Goal: Book appointment/travel/reservation: Book appointment/travel/reservation

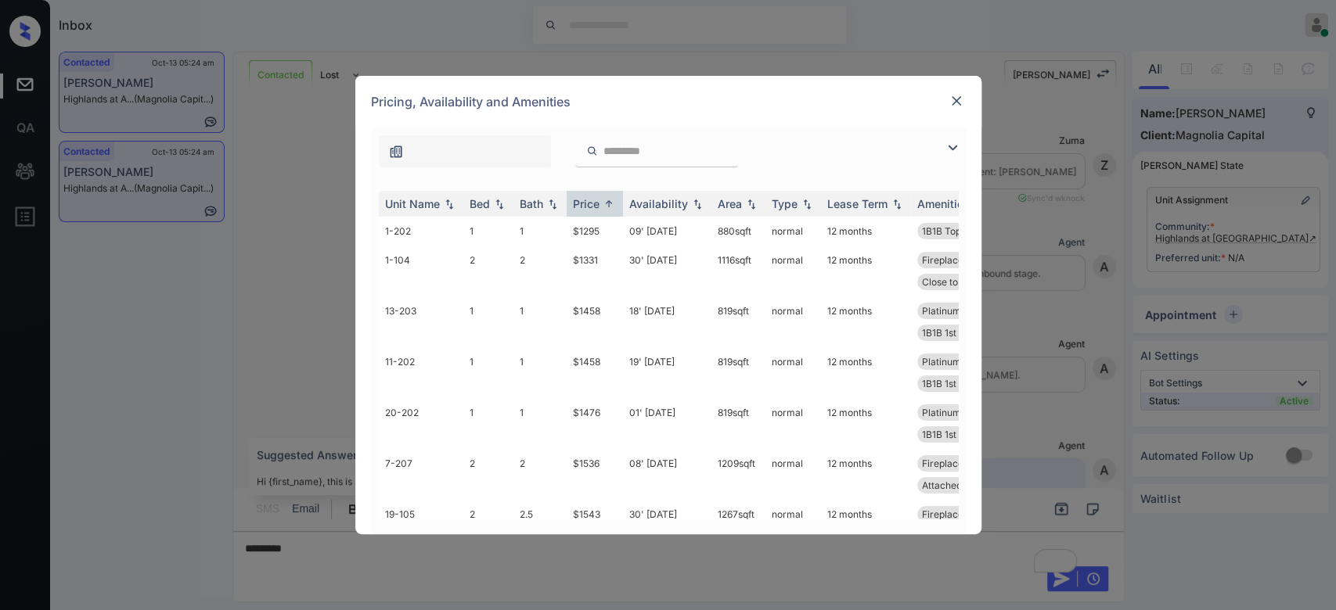
click at [588, 232] on td "$1295" at bounding box center [594, 231] width 56 height 29
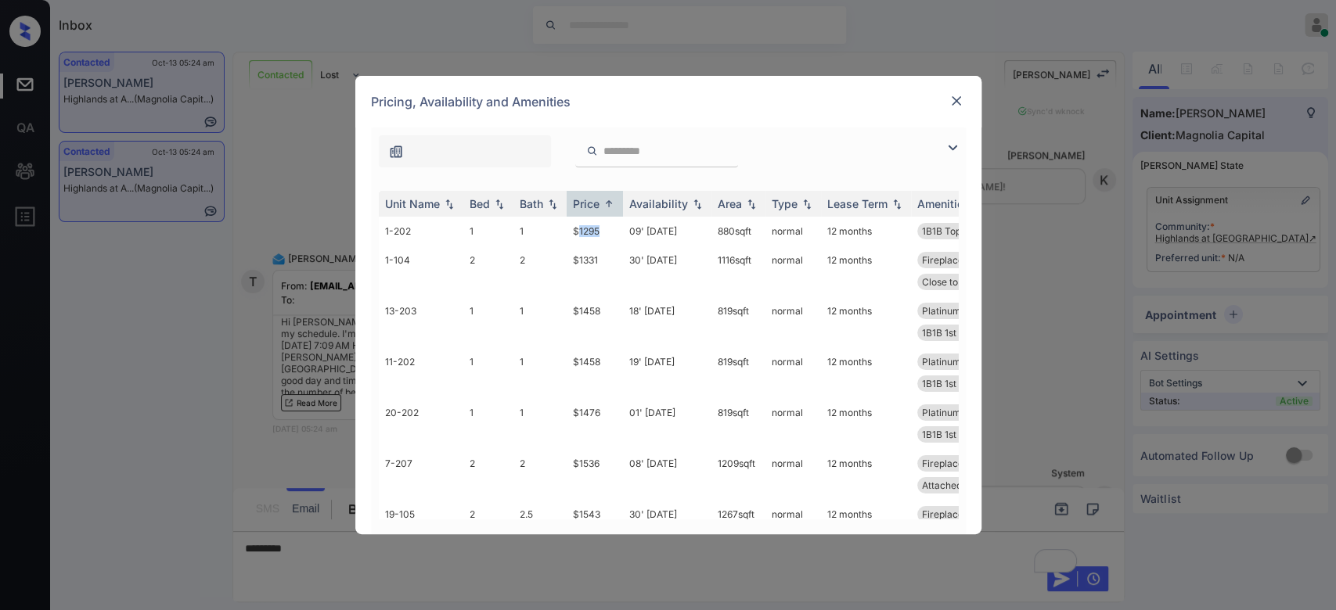
click at [588, 232] on td "$1295" at bounding box center [594, 231] width 56 height 29
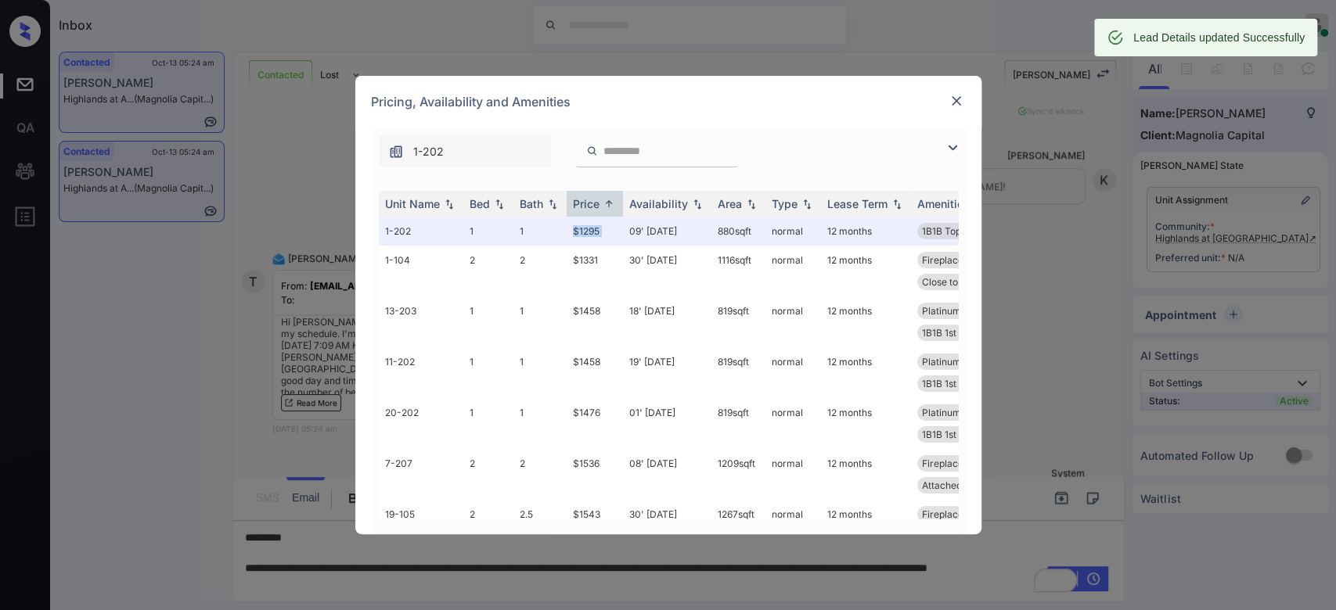
click at [955, 94] on img at bounding box center [956, 101] width 16 height 16
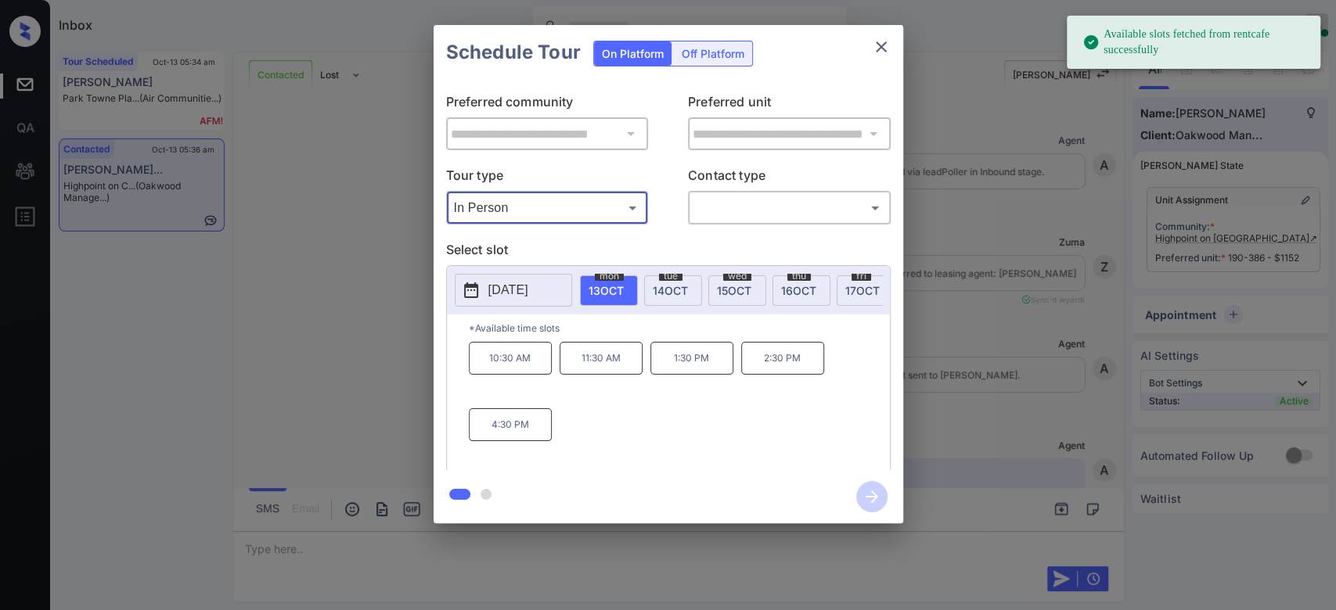
scroll to position [3147, 0]
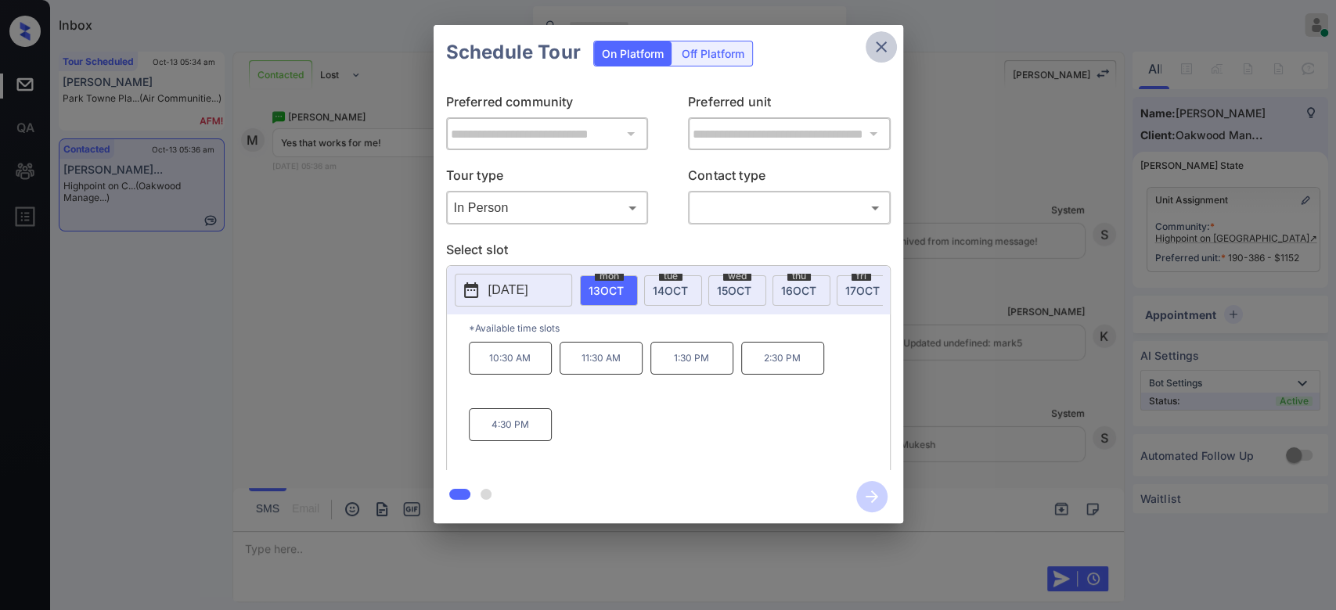
click at [870, 52] on button "close" at bounding box center [880, 46] width 31 height 31
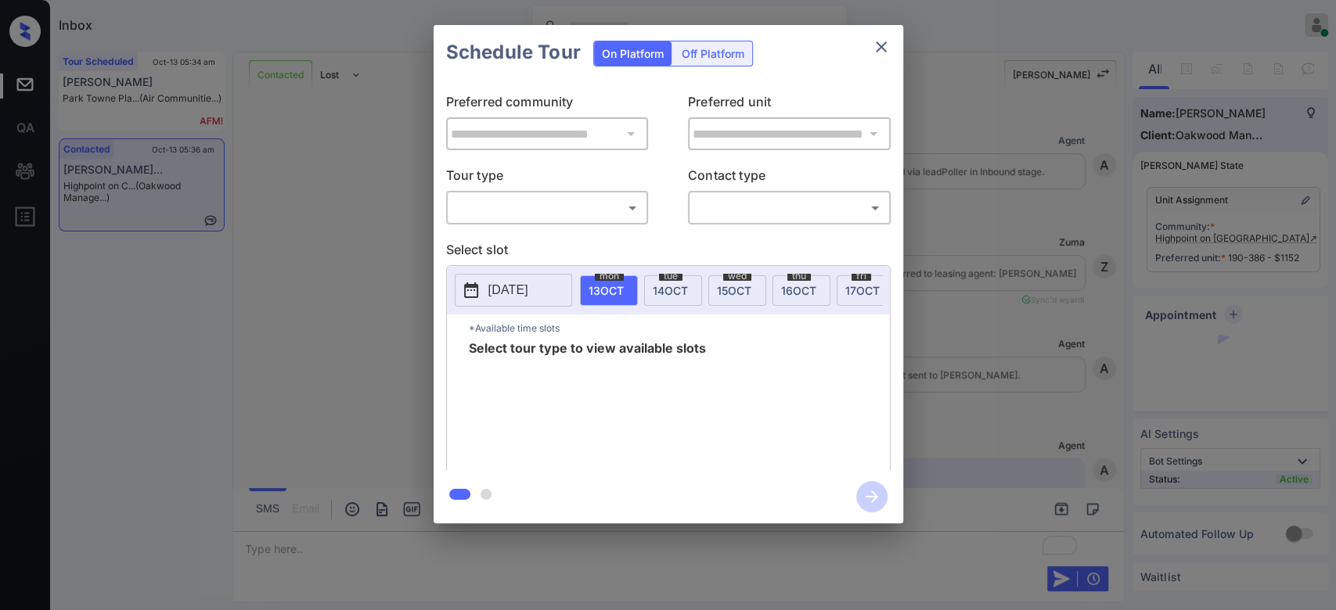
scroll to position [3147, 0]
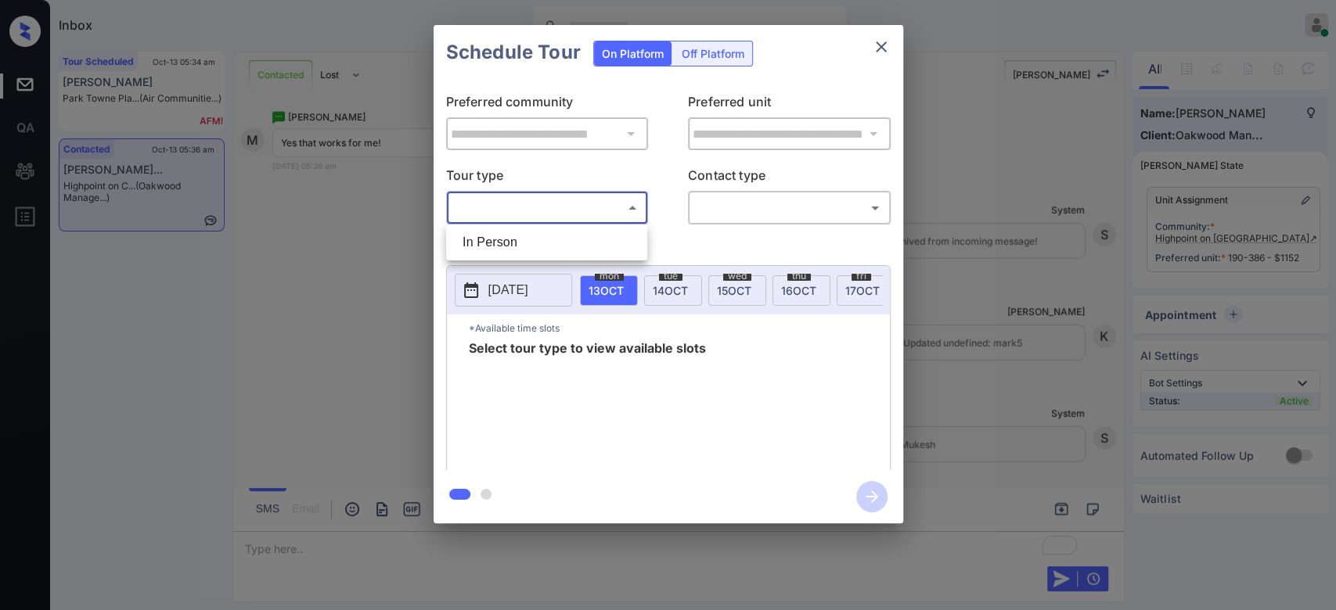
click at [585, 203] on body "Inbox Mukesh Online Set yourself offline Set yourself on break Profile Switch t…" at bounding box center [668, 305] width 1336 height 610
click at [476, 237] on li "In Person" at bounding box center [546, 242] width 193 height 28
type input "********"
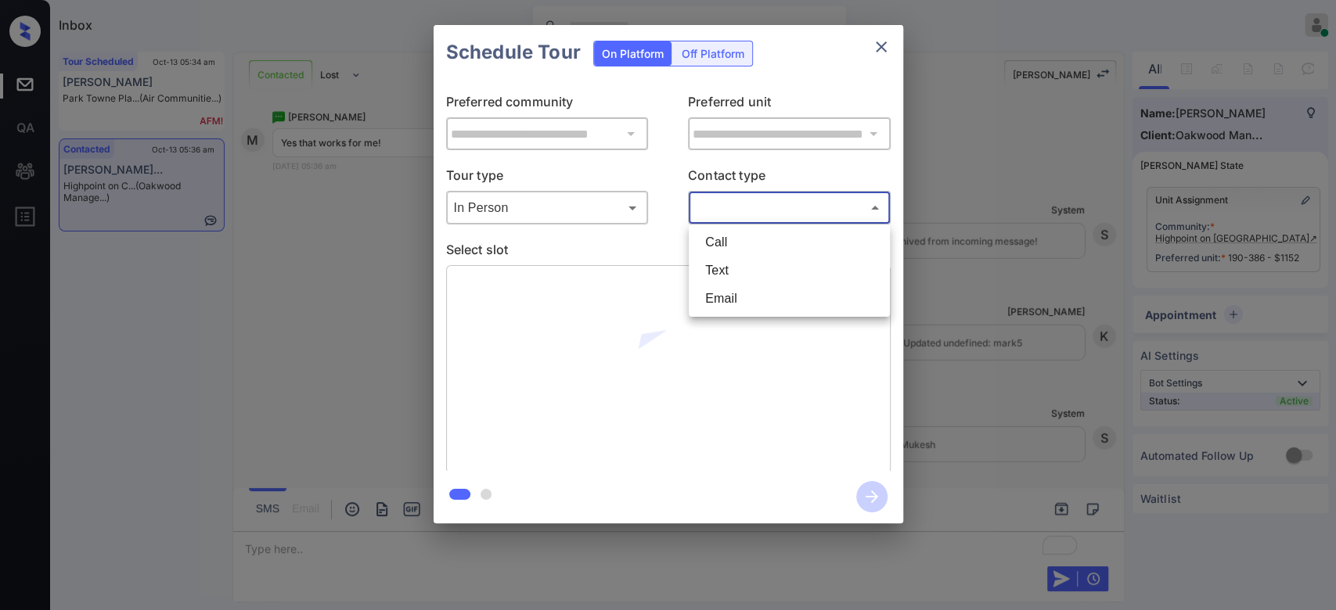
click at [789, 212] on body "Inbox Mukesh Online Set yourself offline Set yourself on break Profile Switch t…" at bounding box center [668, 305] width 1336 height 610
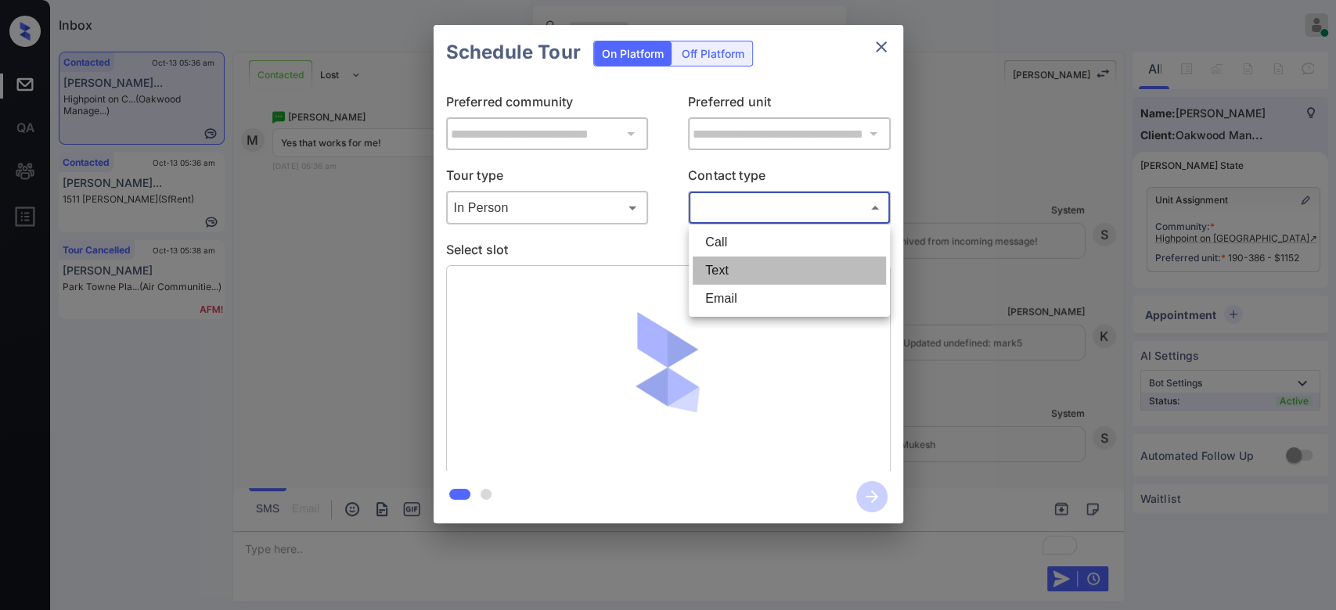
click at [757, 261] on li "Text" at bounding box center [788, 271] width 193 height 28
type input "****"
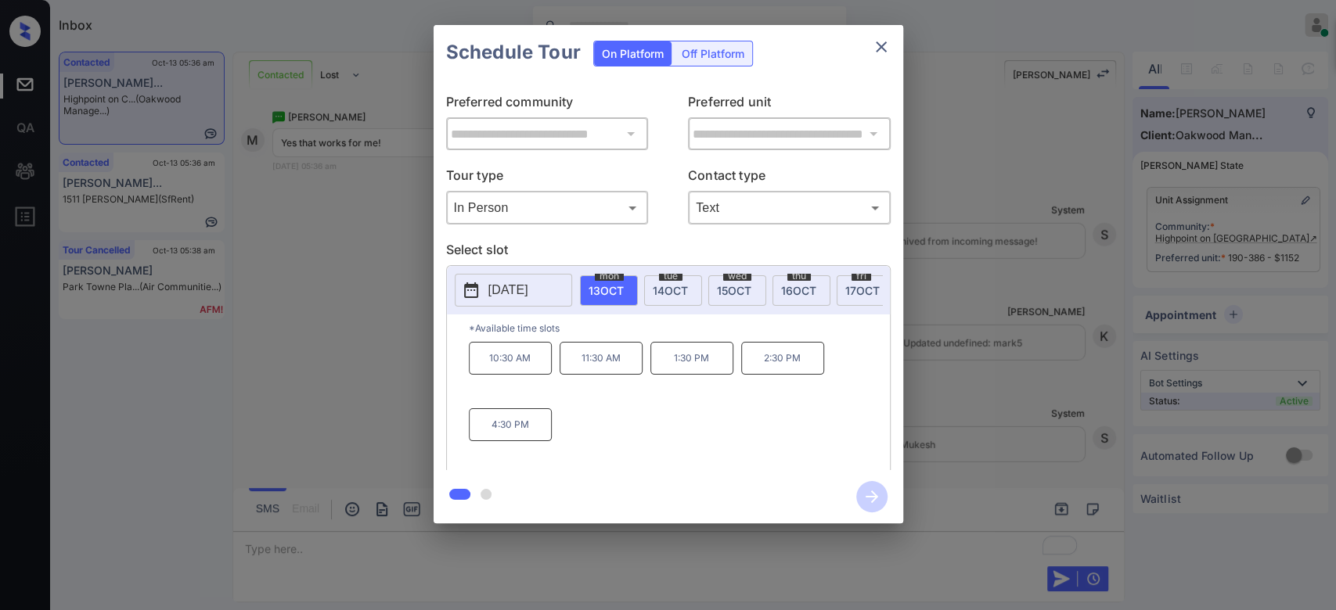
click at [532, 375] on p "10:30 AM" at bounding box center [510, 358] width 83 height 33
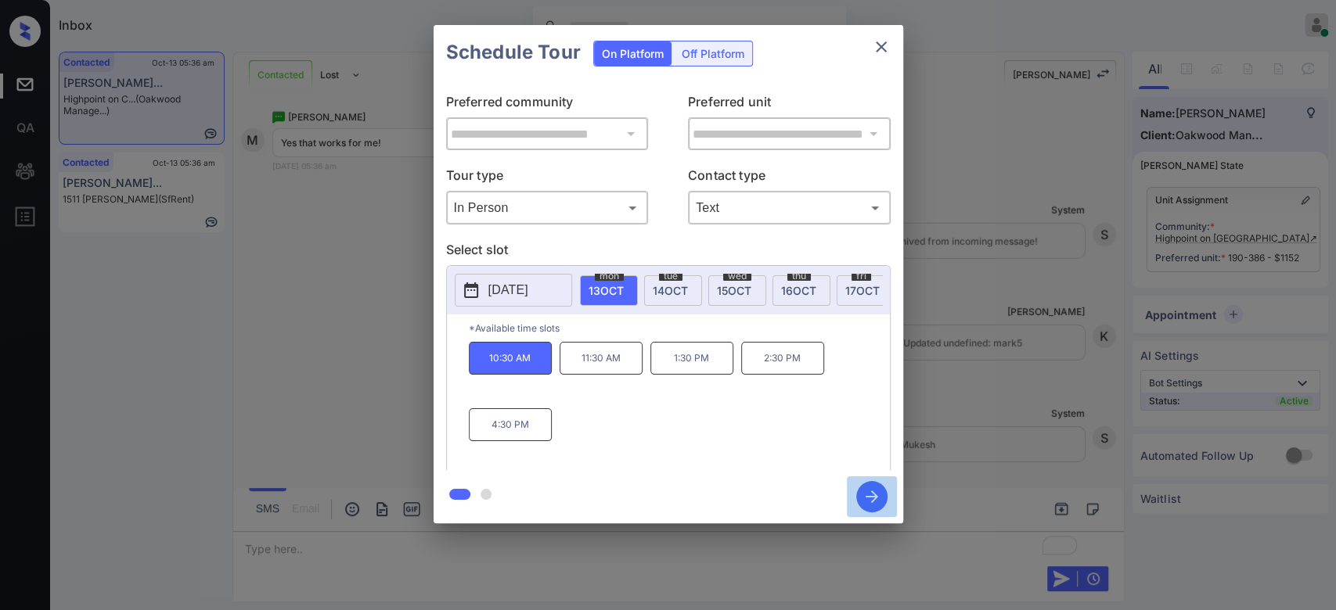
click at [876, 489] on icon "button" at bounding box center [871, 496] width 31 height 31
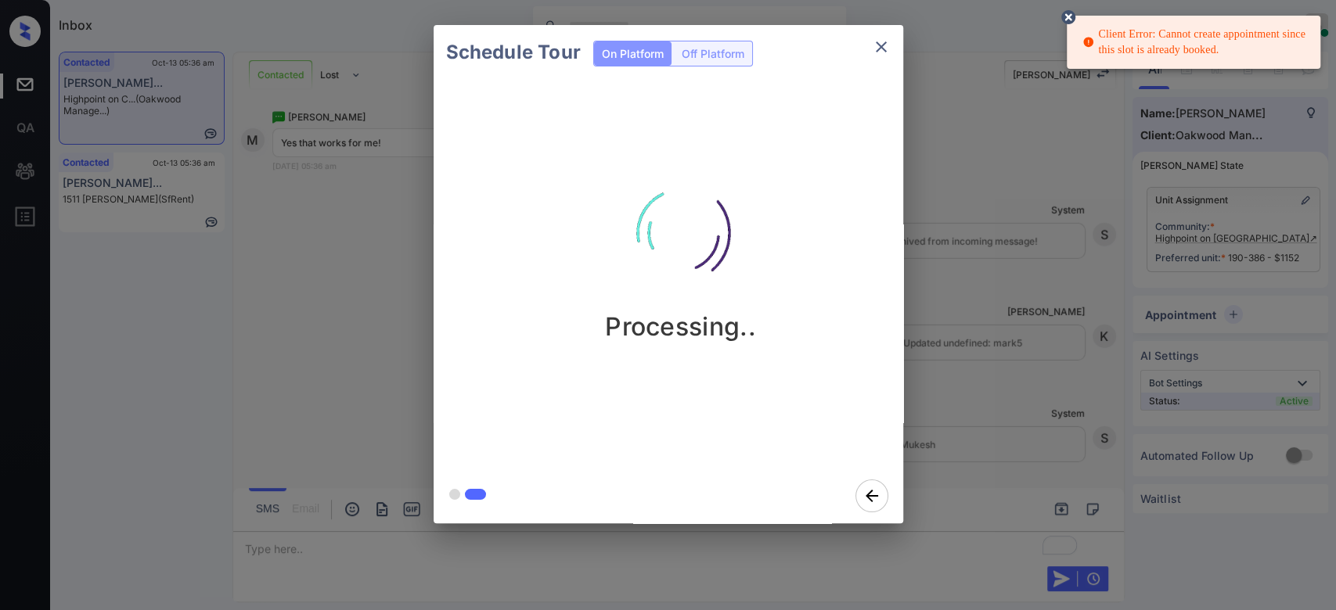
click at [951, 226] on div "Schedule Tour On Platform Off Platform Processing.." at bounding box center [668, 274] width 1336 height 548
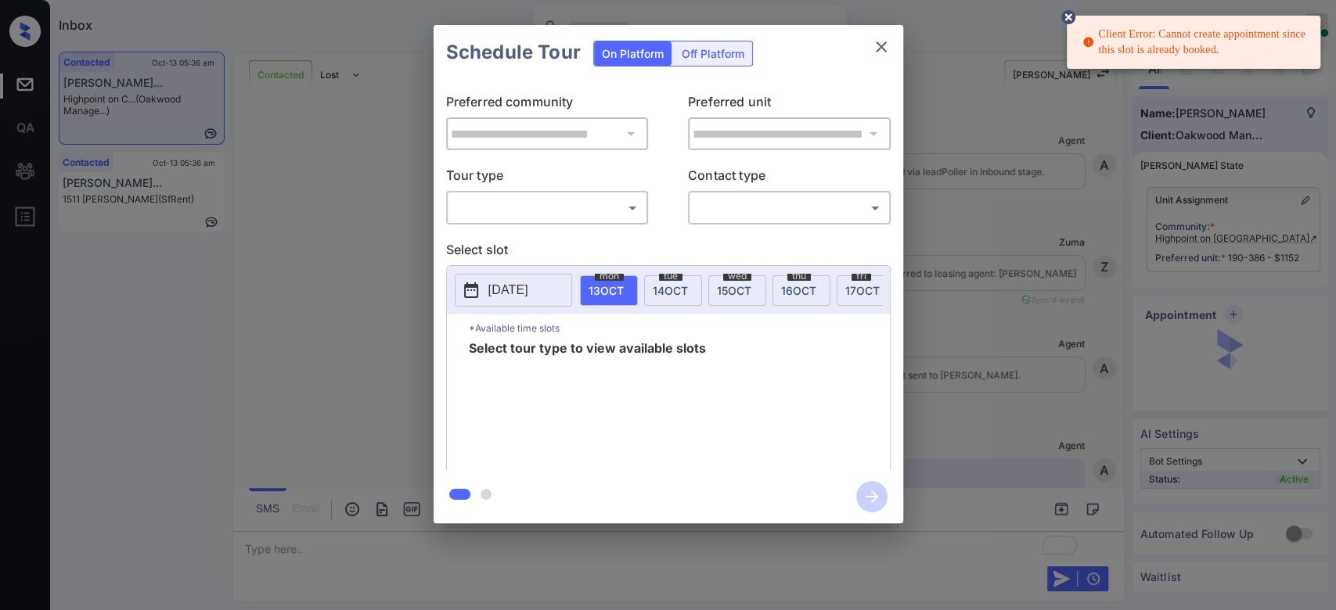
scroll to position [3537, 0]
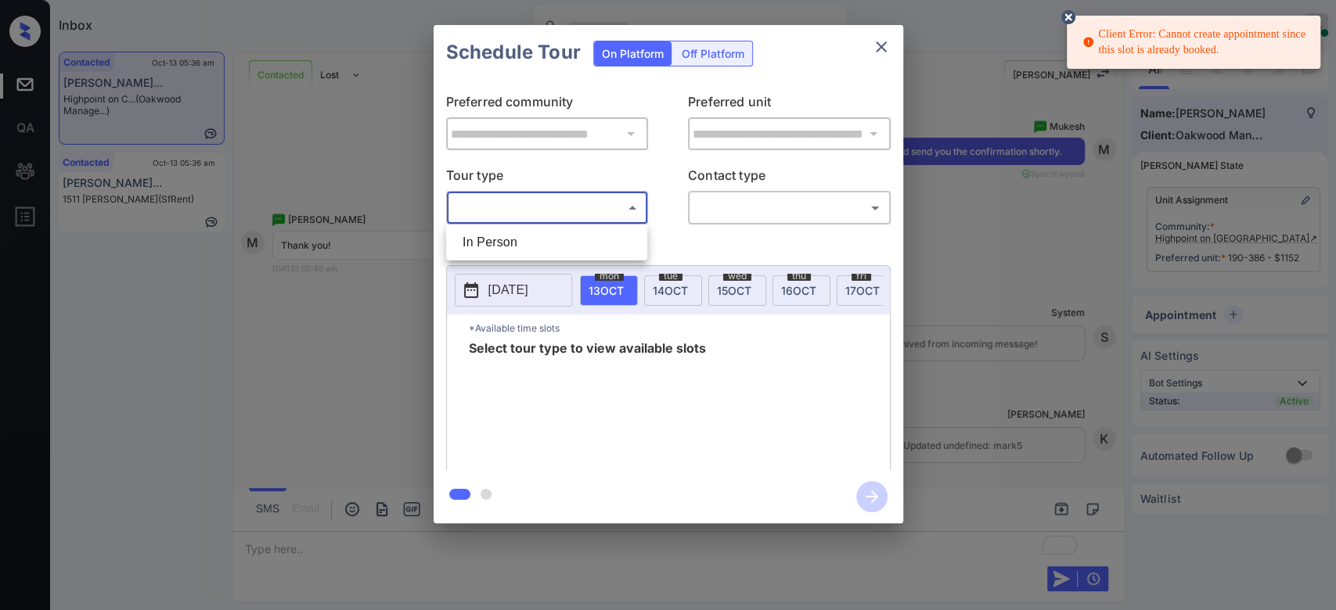
drag, startPoint x: 512, startPoint y: 216, endPoint x: 502, endPoint y: 243, distance: 28.8
click at [502, 243] on body "Client Error: Cannot create appointment since this slot is already booked. Inbo…" at bounding box center [668, 305] width 1336 height 610
click at [502, 243] on li "In Person" at bounding box center [546, 242] width 193 height 28
type input "********"
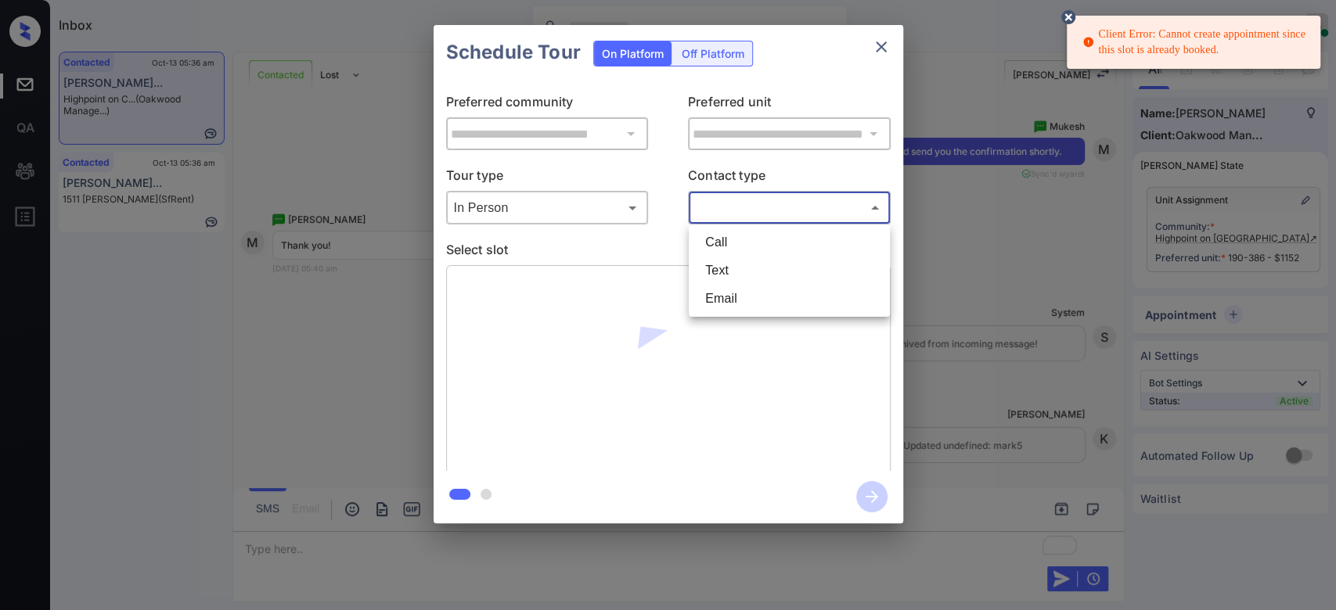
click at [707, 206] on body "Client Error: Cannot create appointment since this slot is already booked. Inbo…" at bounding box center [668, 305] width 1336 height 610
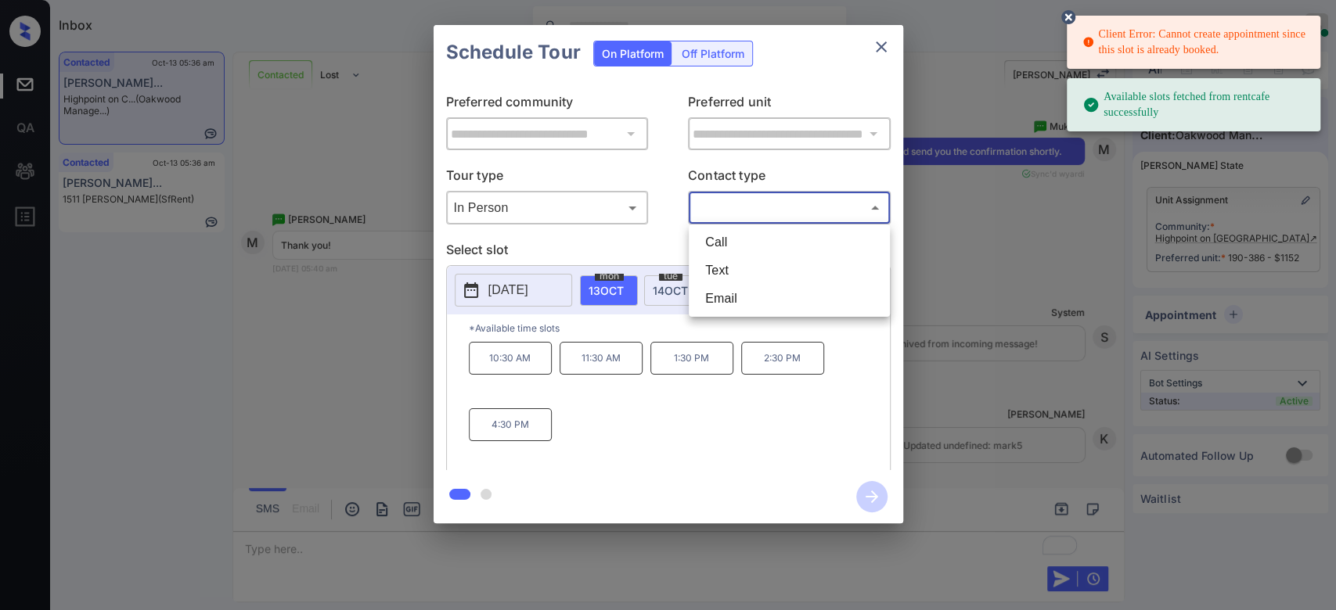
click at [690, 269] on ul "Call Text Email" at bounding box center [789, 271] width 201 height 92
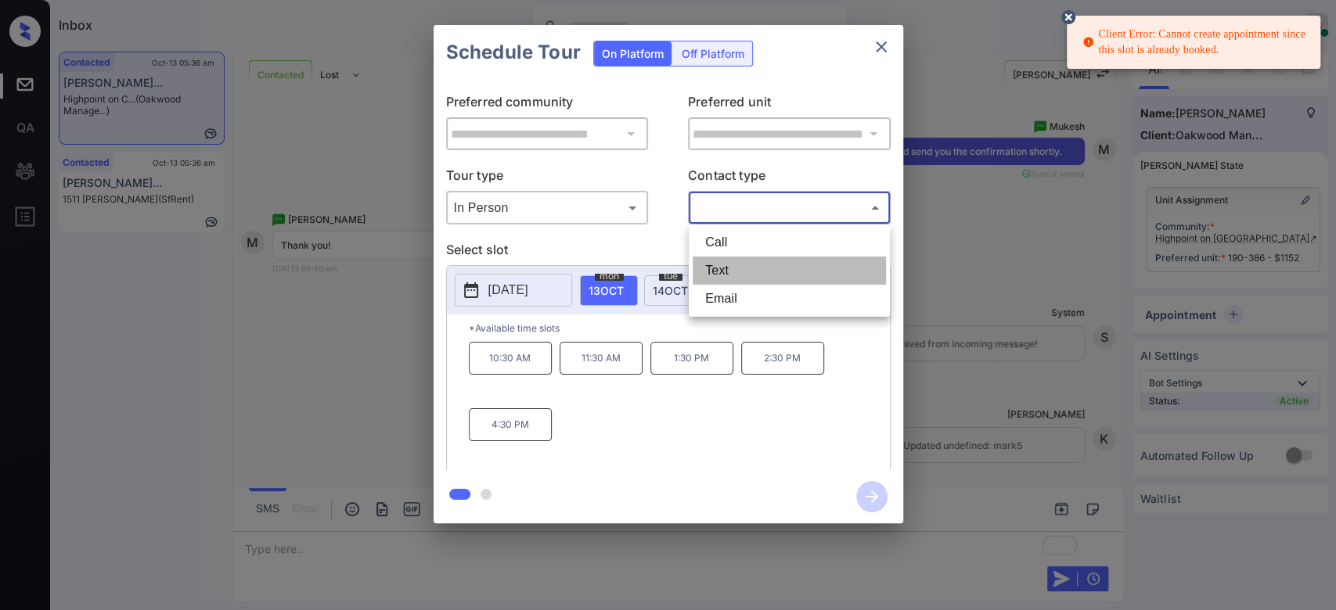
click at [739, 263] on li "Text" at bounding box center [788, 271] width 193 height 28
type input "****"
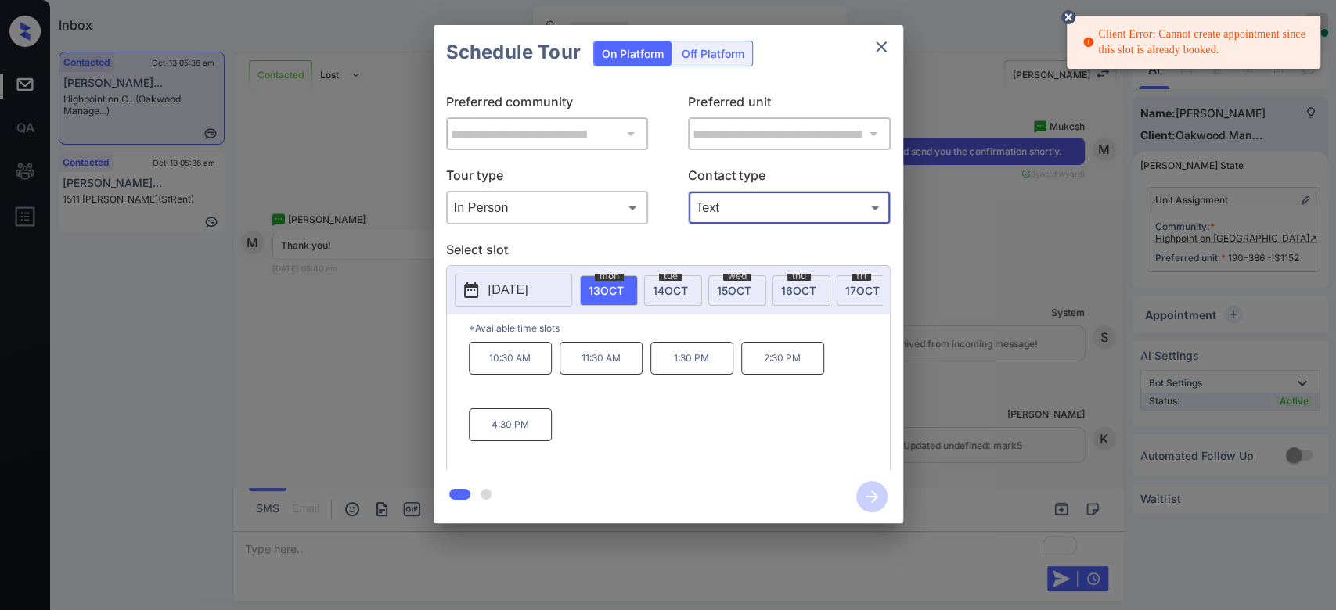
click at [511, 361] on p "10:30 AM" at bounding box center [510, 358] width 83 height 33
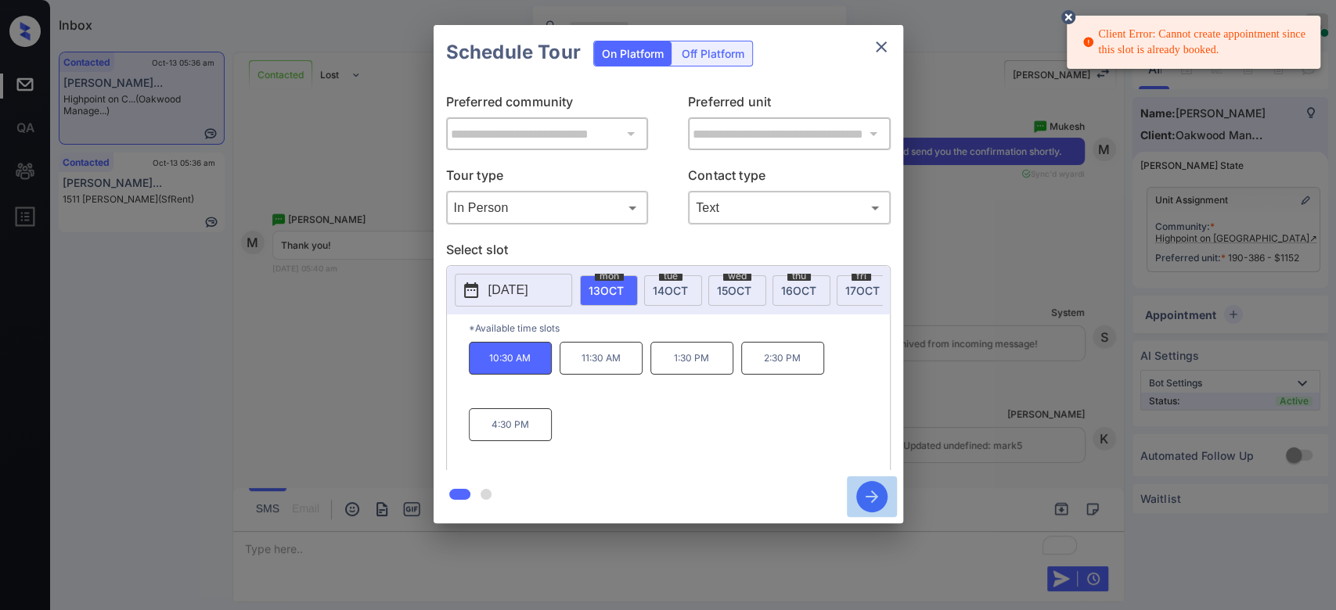
click at [870, 493] on icon "button" at bounding box center [871, 496] width 31 height 31
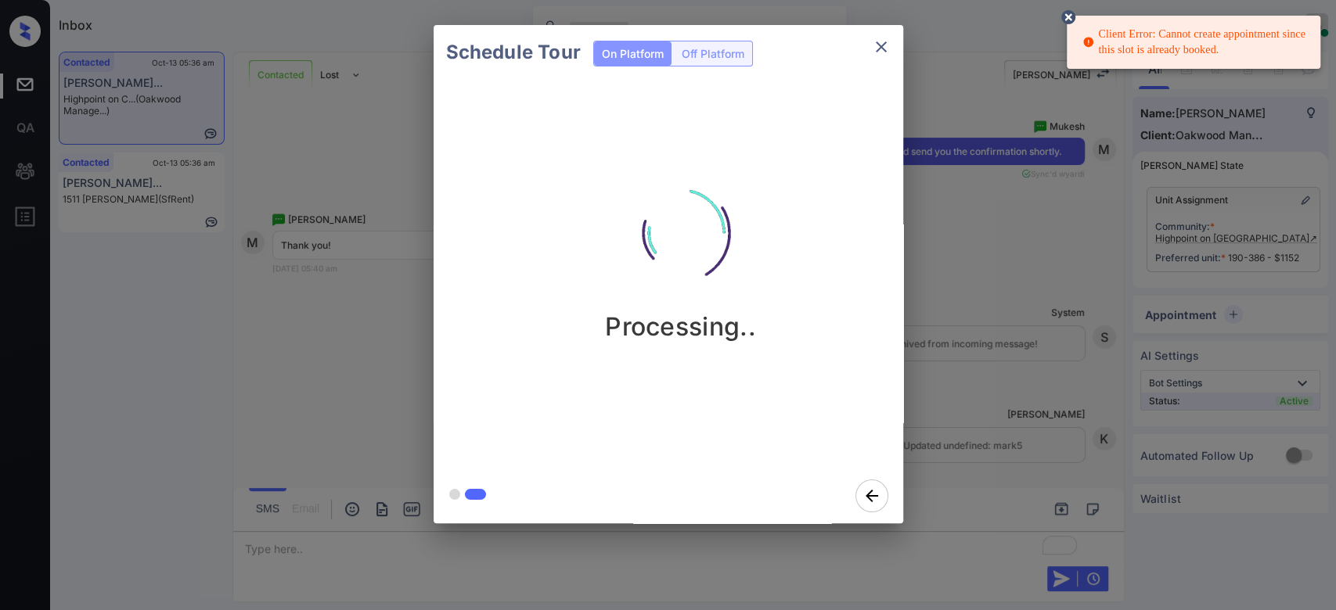
click at [1068, 10] on icon at bounding box center [1068, 17] width 14 height 14
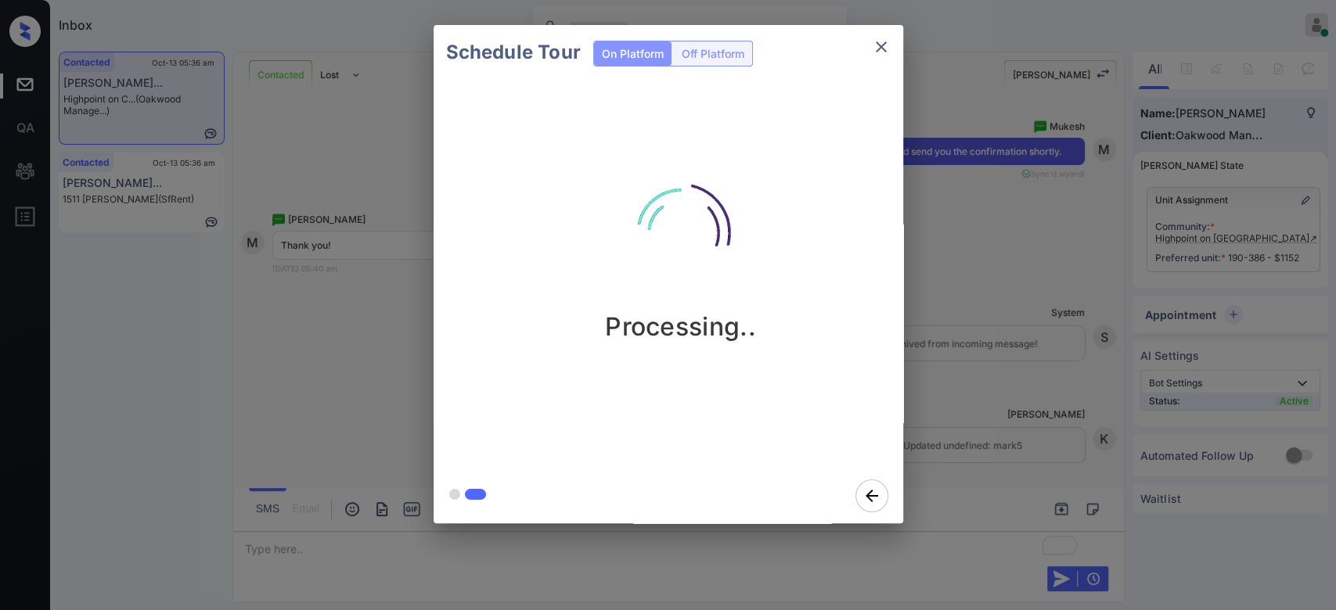
drag, startPoint x: 940, startPoint y: 254, endPoint x: 917, endPoint y: 239, distance: 27.1
click at [917, 239] on div "Schedule Tour On Platform Off Platform Processing.." at bounding box center [668, 274] width 1336 height 548
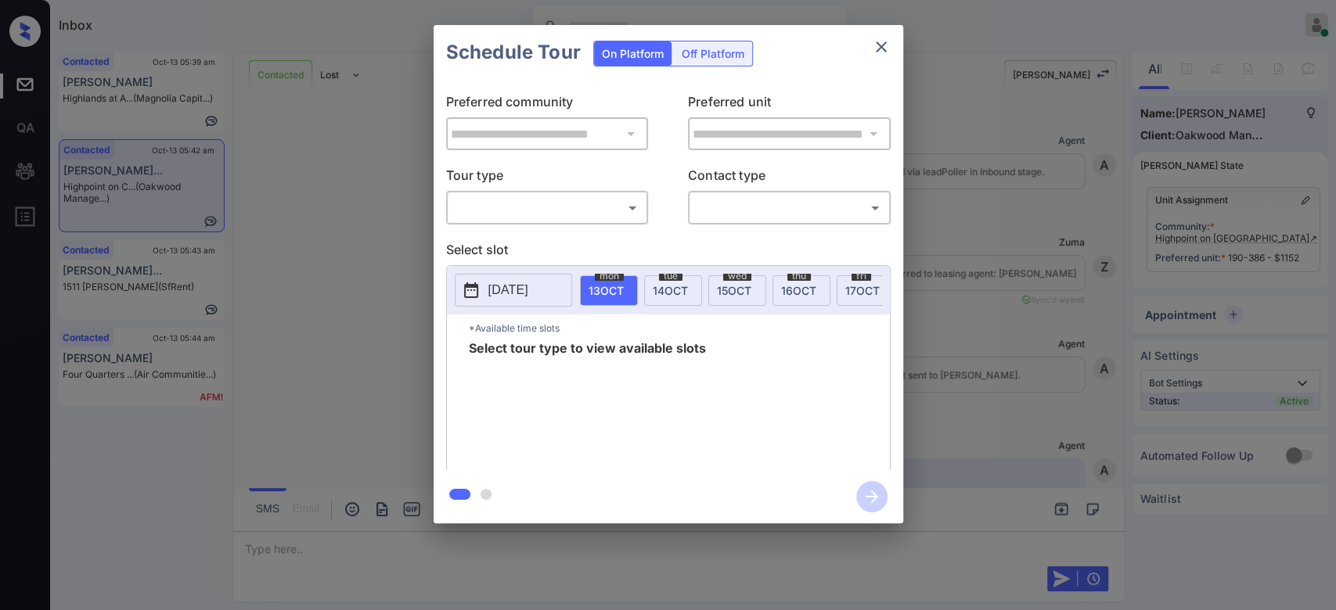
scroll to position [4851, 0]
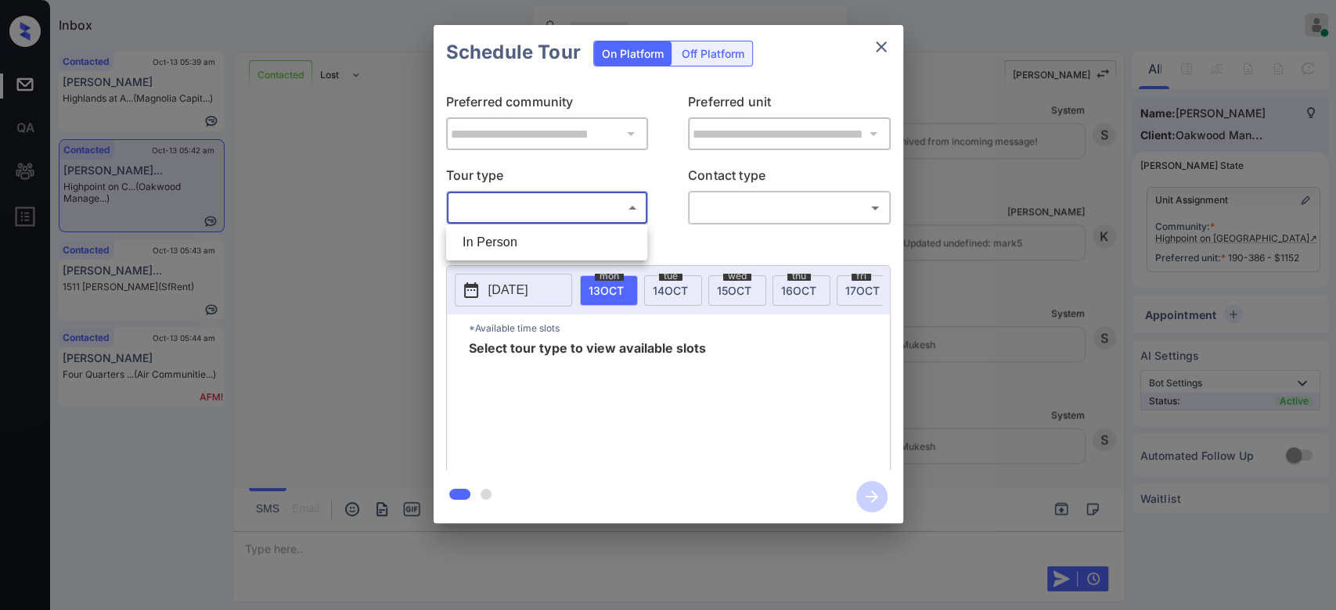
click at [540, 209] on body "Inbox Mukesh Online Set yourself offline Set yourself on break Profile Switch t…" at bounding box center [668, 305] width 1336 height 610
click at [539, 234] on li "In Person" at bounding box center [546, 242] width 193 height 28
type input "********"
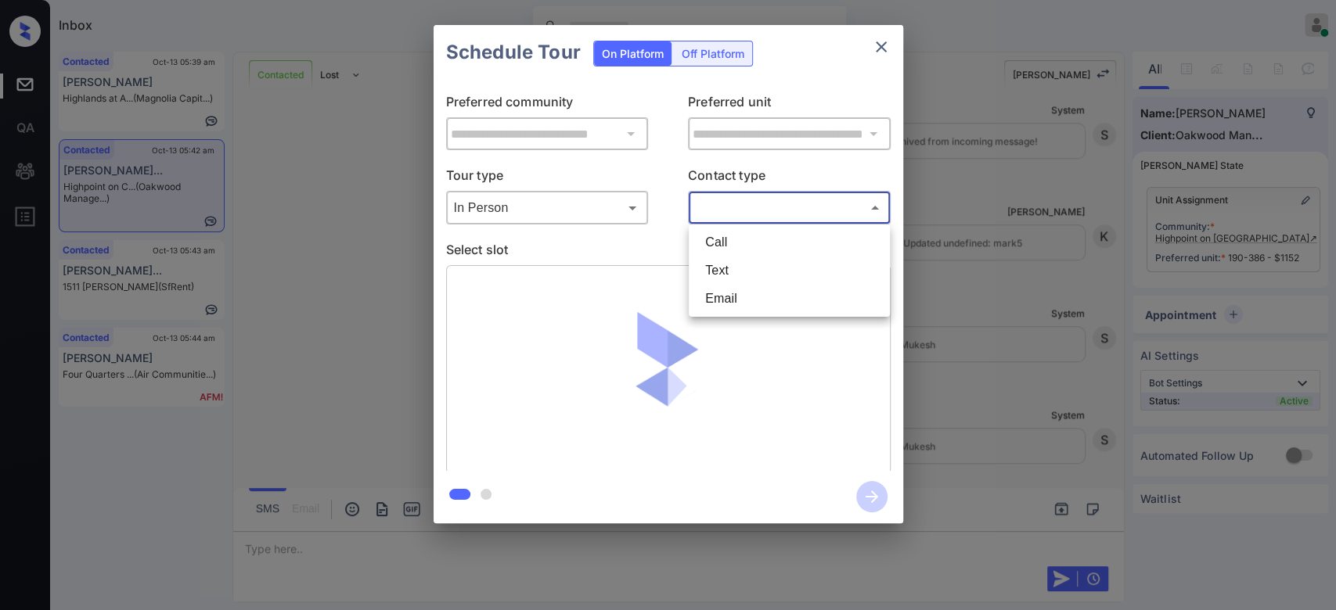
click at [779, 210] on body "Inbox Mukesh Online Set yourself offline Set yourself on break Profile Switch t…" at bounding box center [668, 305] width 1336 height 610
click at [739, 279] on li "Text" at bounding box center [788, 271] width 193 height 28
type input "****"
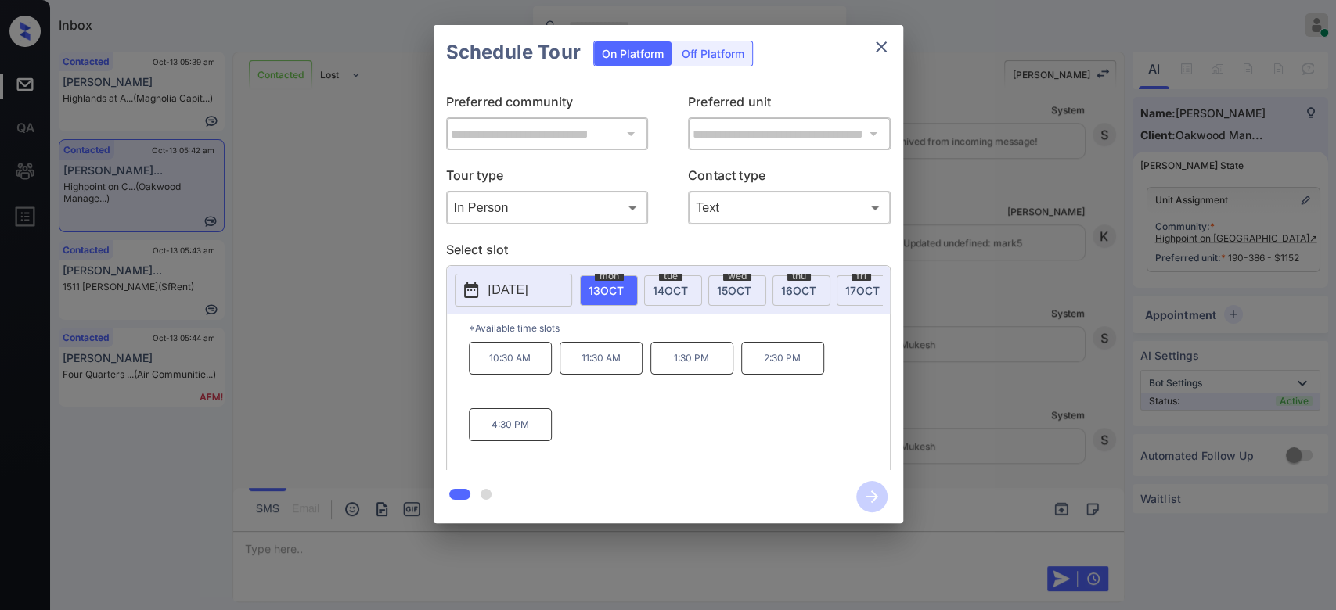
click at [581, 375] on p "11:30 AM" at bounding box center [600, 358] width 83 height 33
click at [881, 500] on icon "button" at bounding box center [871, 496] width 31 height 31
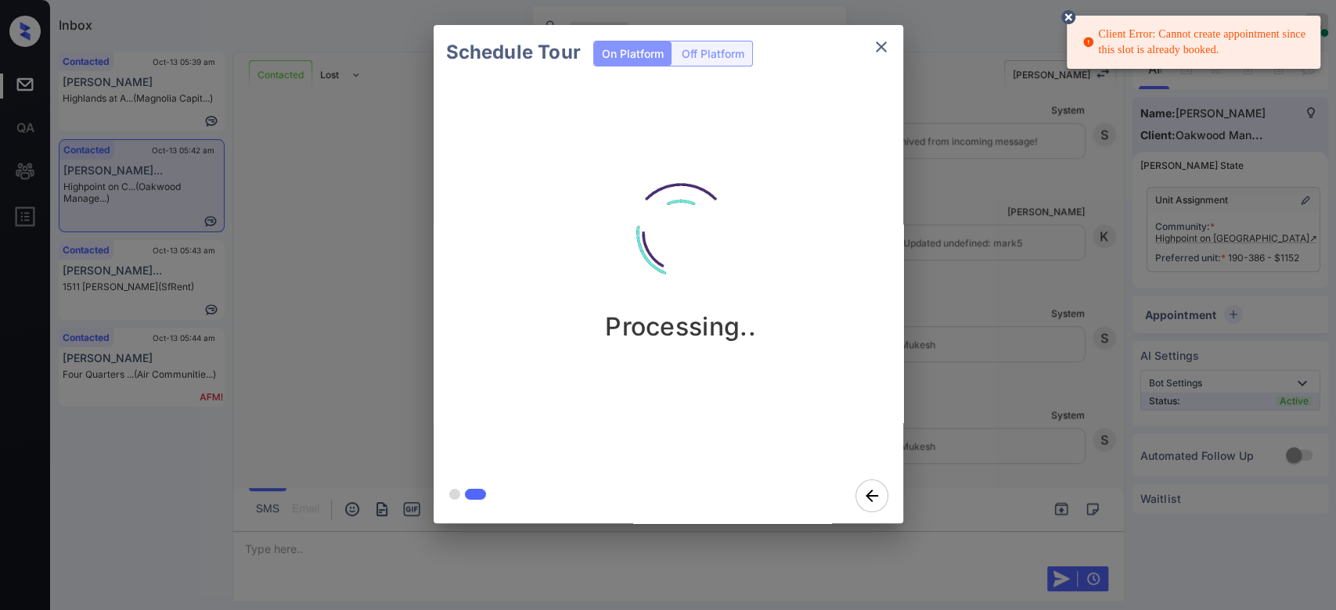
click at [1063, 17] on icon at bounding box center [1068, 17] width 14 height 14
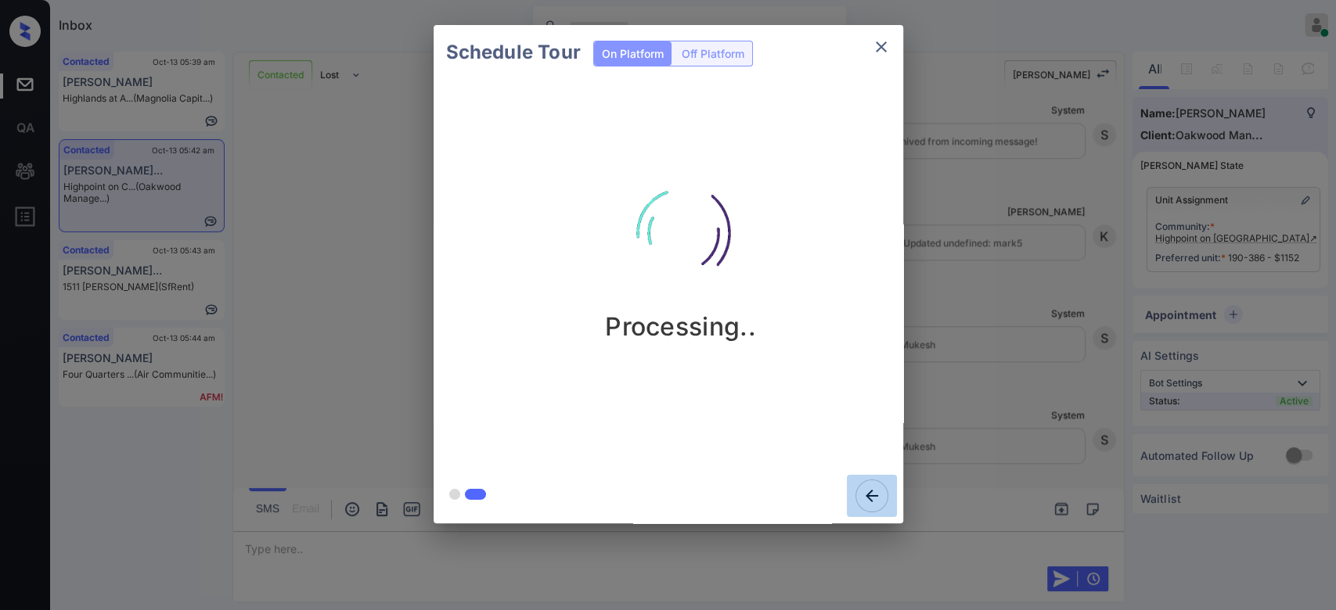
click at [876, 490] on icon "button" at bounding box center [871, 496] width 13 height 13
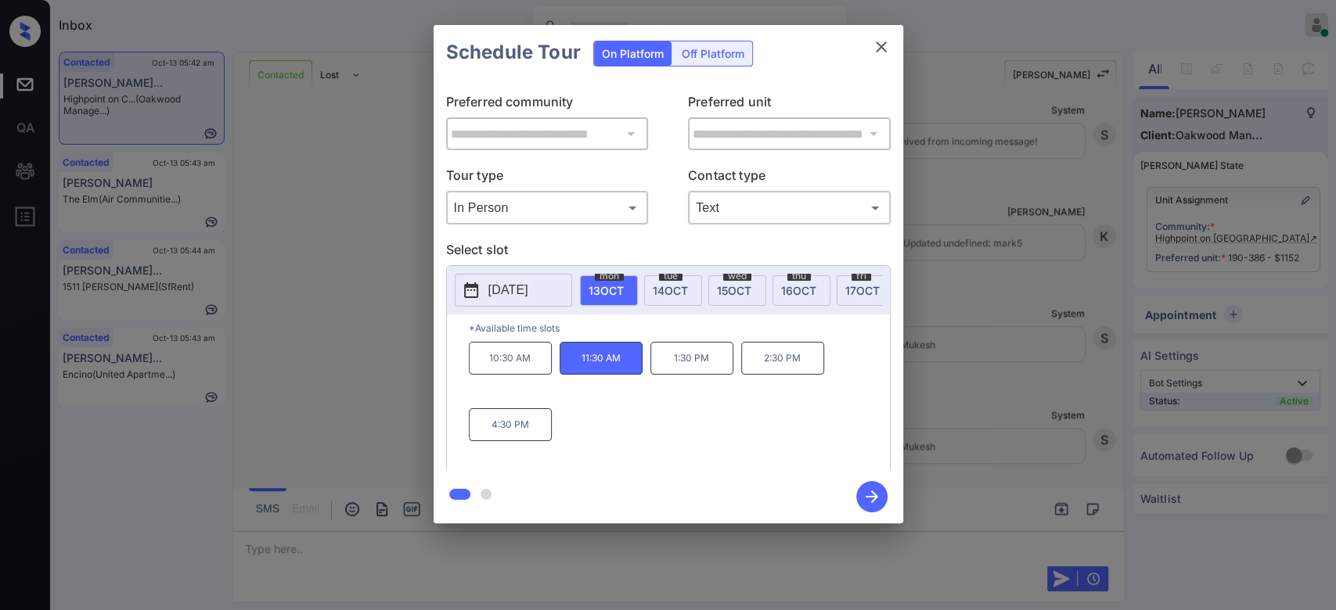
click at [885, 49] on icon "close" at bounding box center [881, 47] width 19 height 19
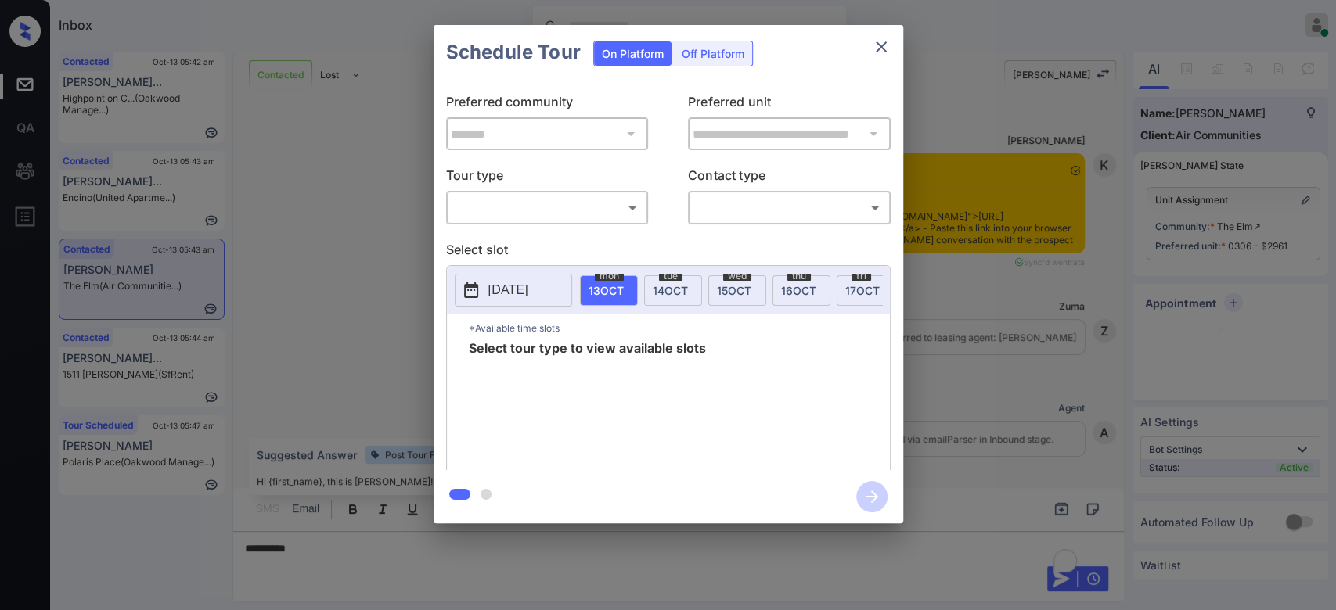
scroll to position [1836, 0]
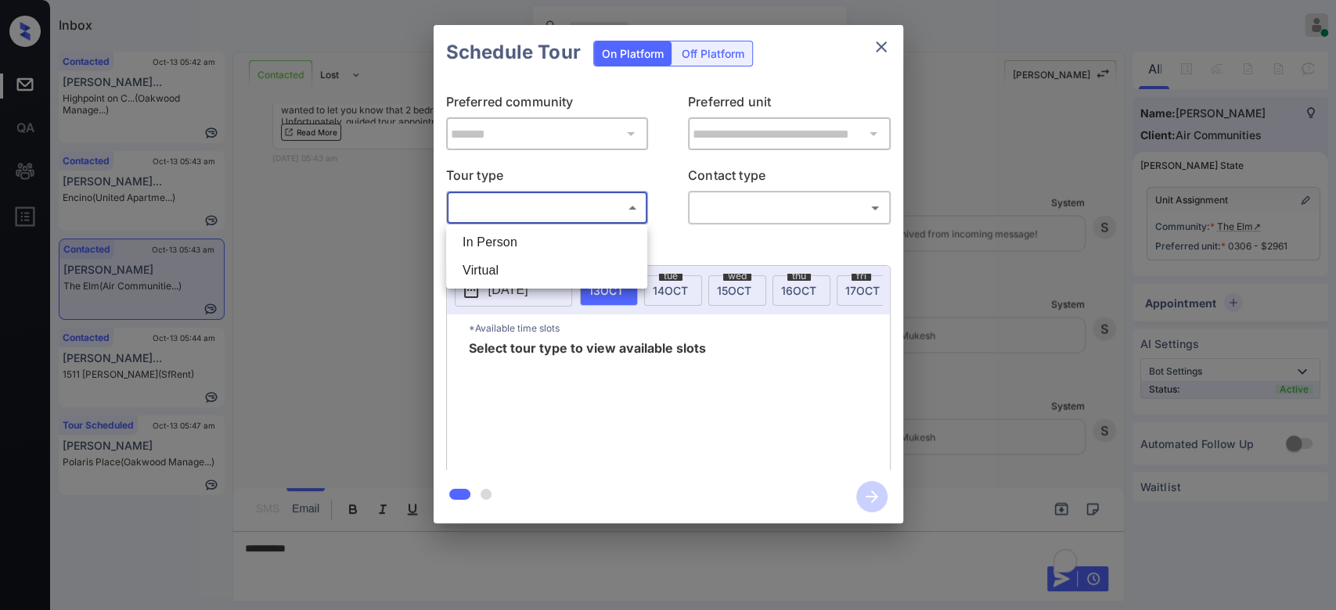
click at [541, 217] on body "Inbox Mukesh Online Set yourself offline Set yourself on break Profile Switch t…" at bounding box center [668, 305] width 1336 height 610
click at [516, 235] on li "In Person" at bounding box center [546, 242] width 193 height 28
type input "********"
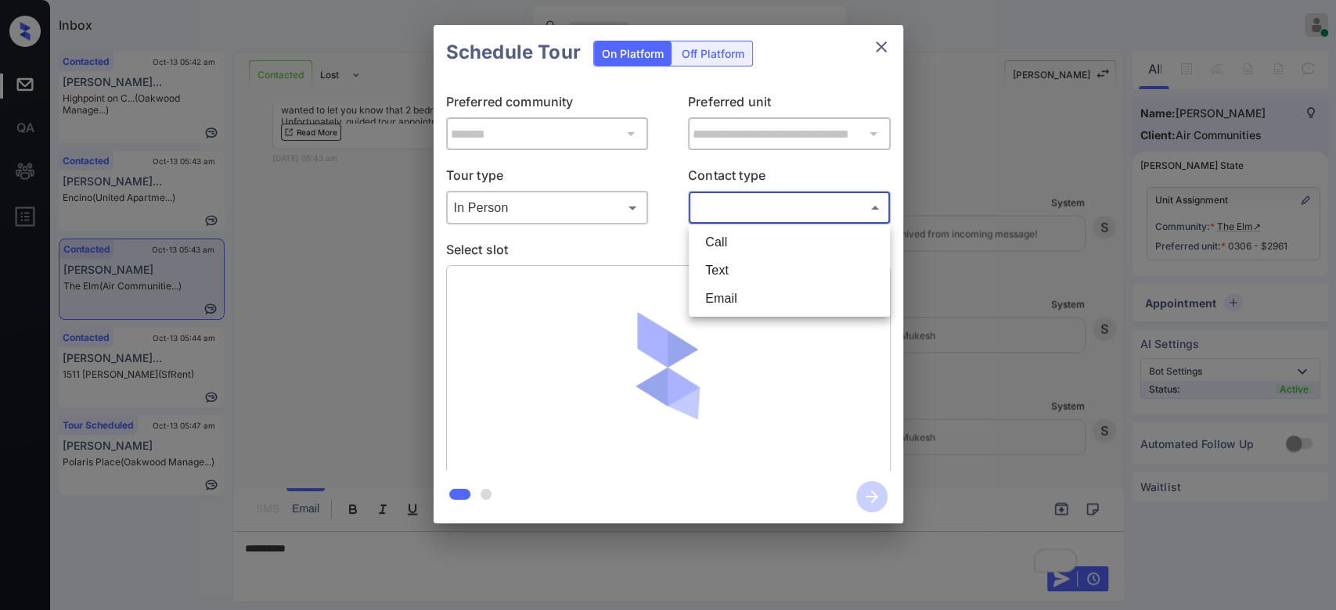
click at [725, 210] on body "Inbox Mukesh Online Set yourself offline Set yourself on break Profile Switch t…" at bounding box center [668, 305] width 1336 height 610
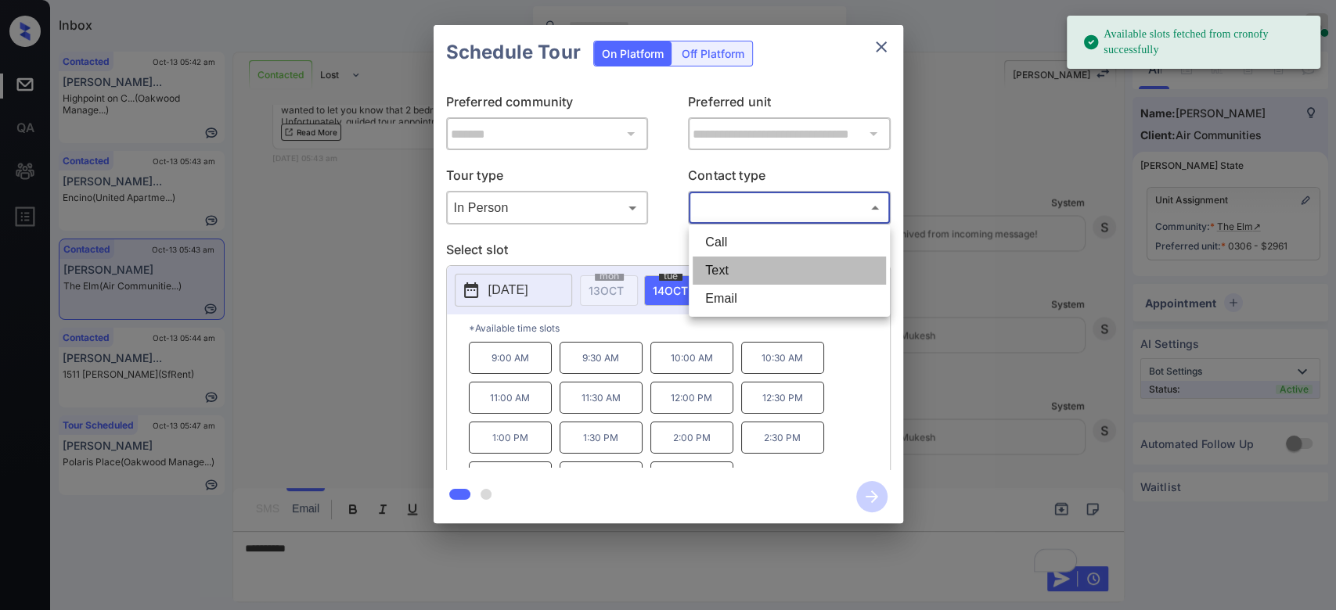
click at [725, 280] on li "Text" at bounding box center [788, 271] width 193 height 28
type input "****"
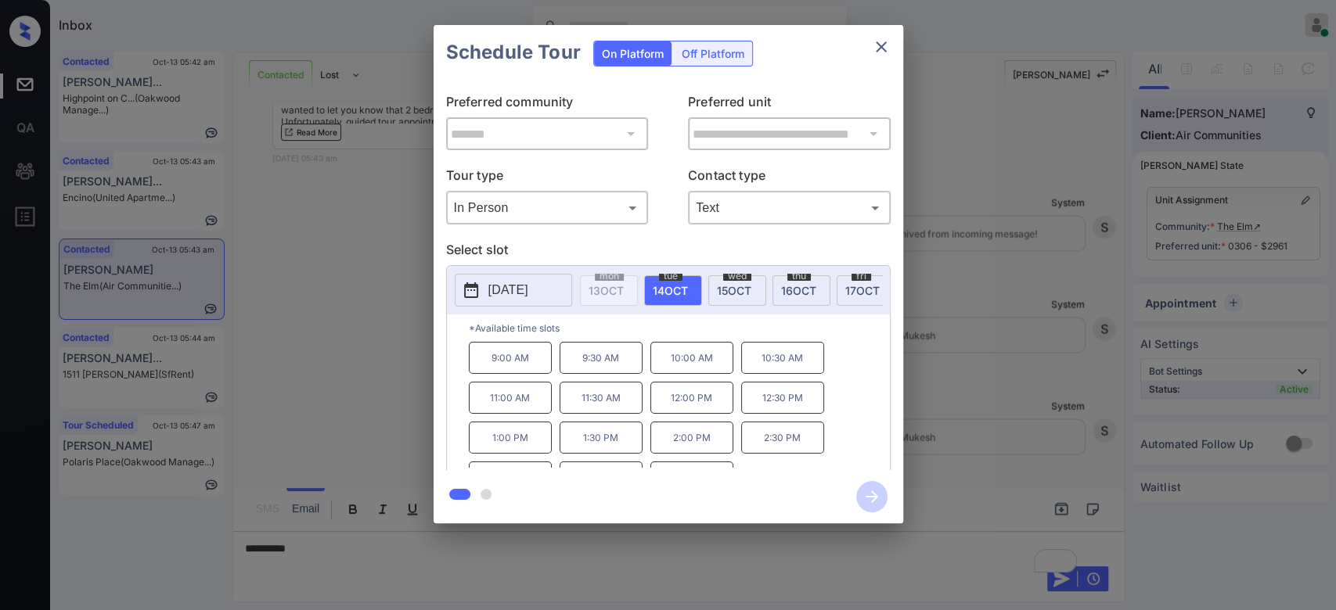
click at [746, 290] on span "15 OCT" at bounding box center [734, 290] width 34 height 13
click at [881, 43] on icon "close" at bounding box center [881, 47] width 19 height 19
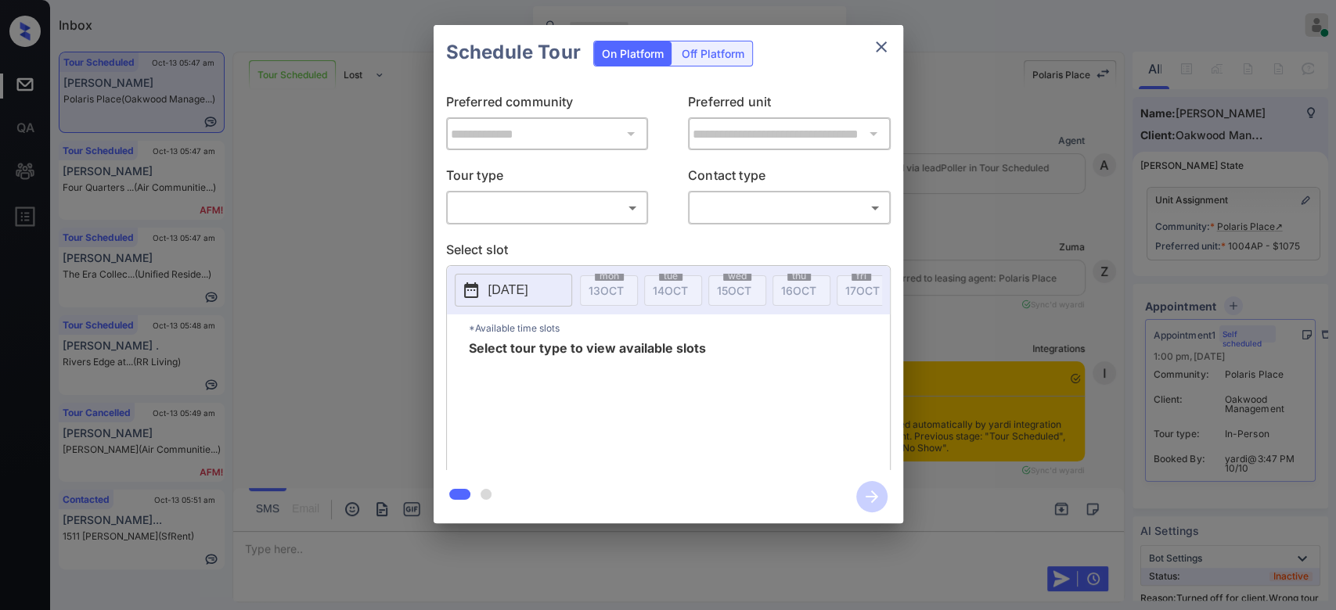
scroll to position [8653, 0]
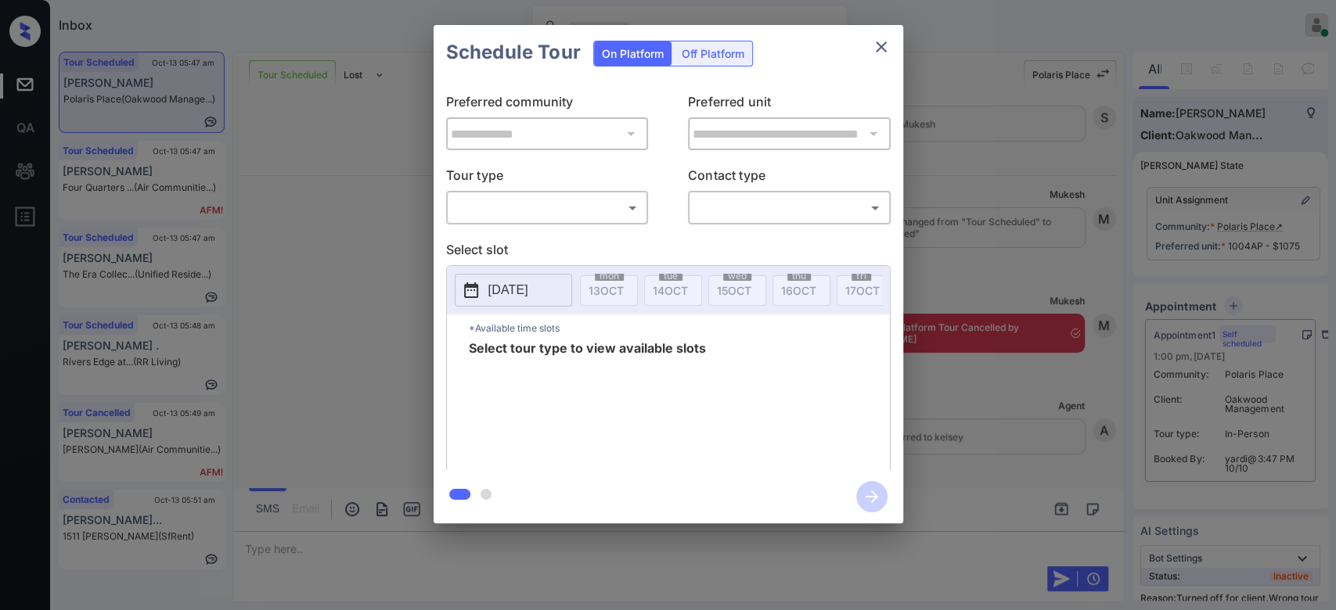
click at [577, 214] on body "Inbox Mukesh Online Set yourself offline Set yourself on break Profile Switch t…" at bounding box center [668, 305] width 1336 height 610
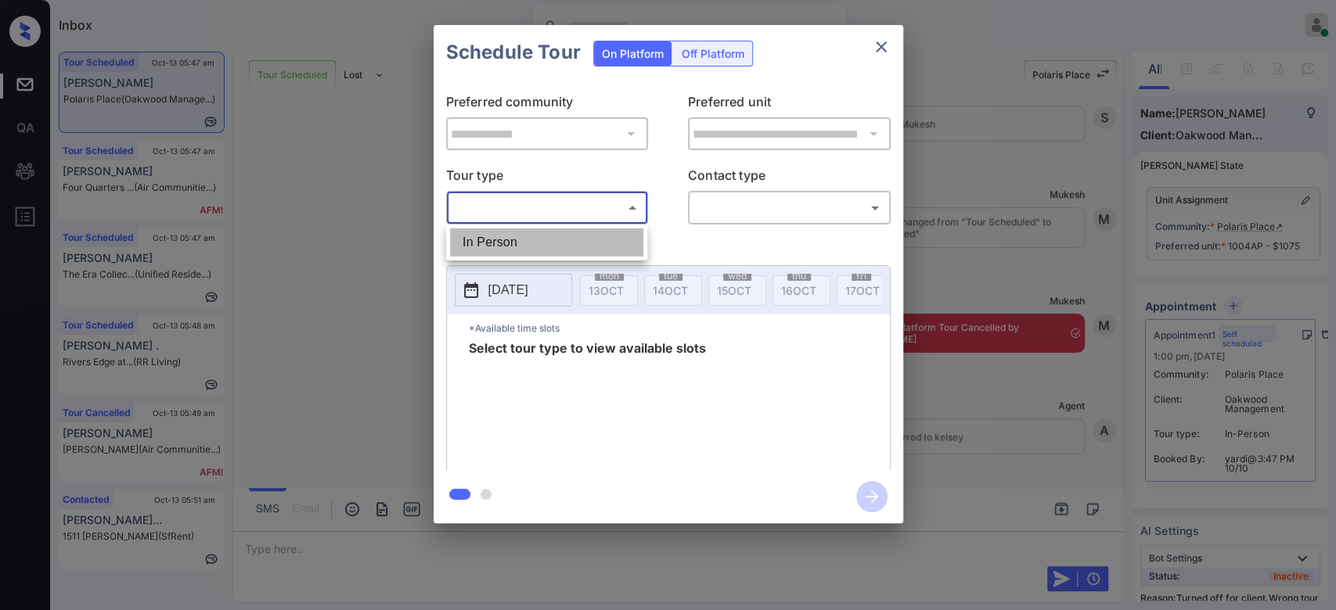
click at [546, 240] on li "In Person" at bounding box center [546, 242] width 193 height 28
type input "********"
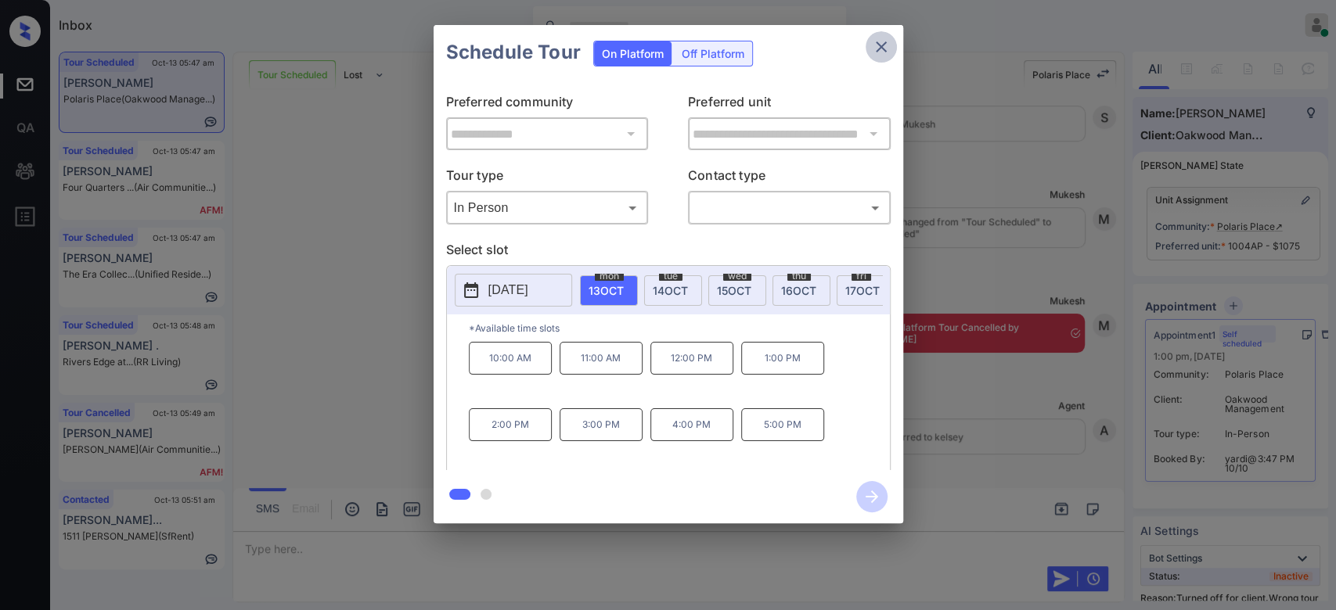
click at [887, 45] on icon "close" at bounding box center [881, 47] width 19 height 19
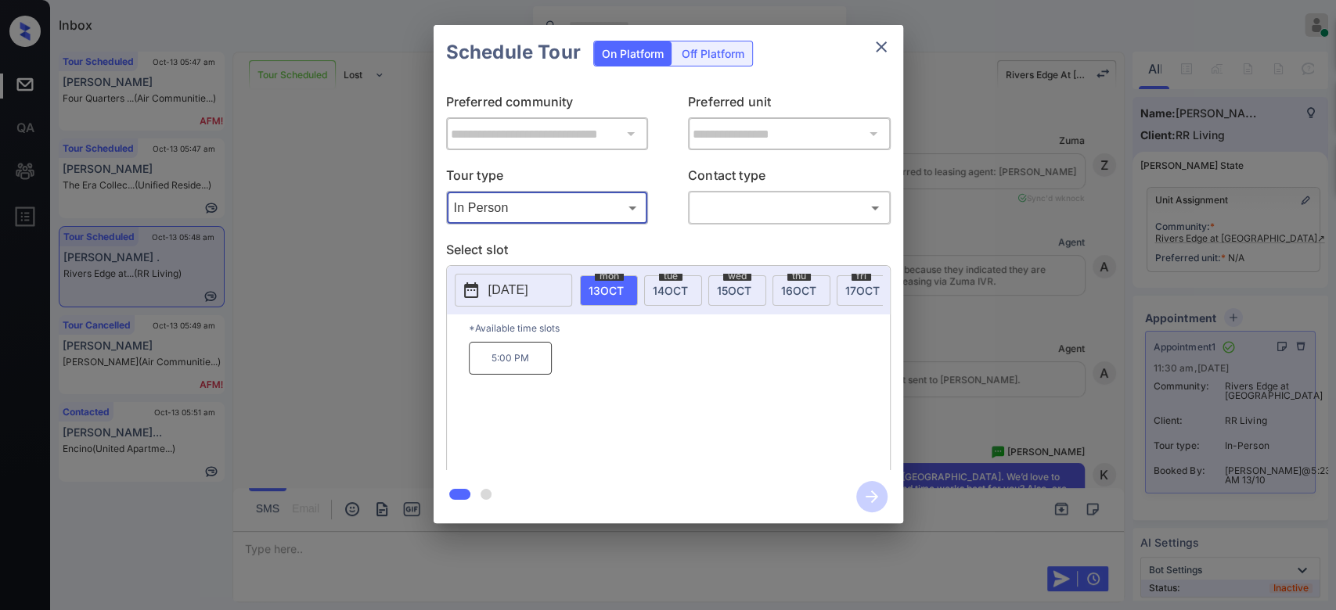
scroll to position [2630, 0]
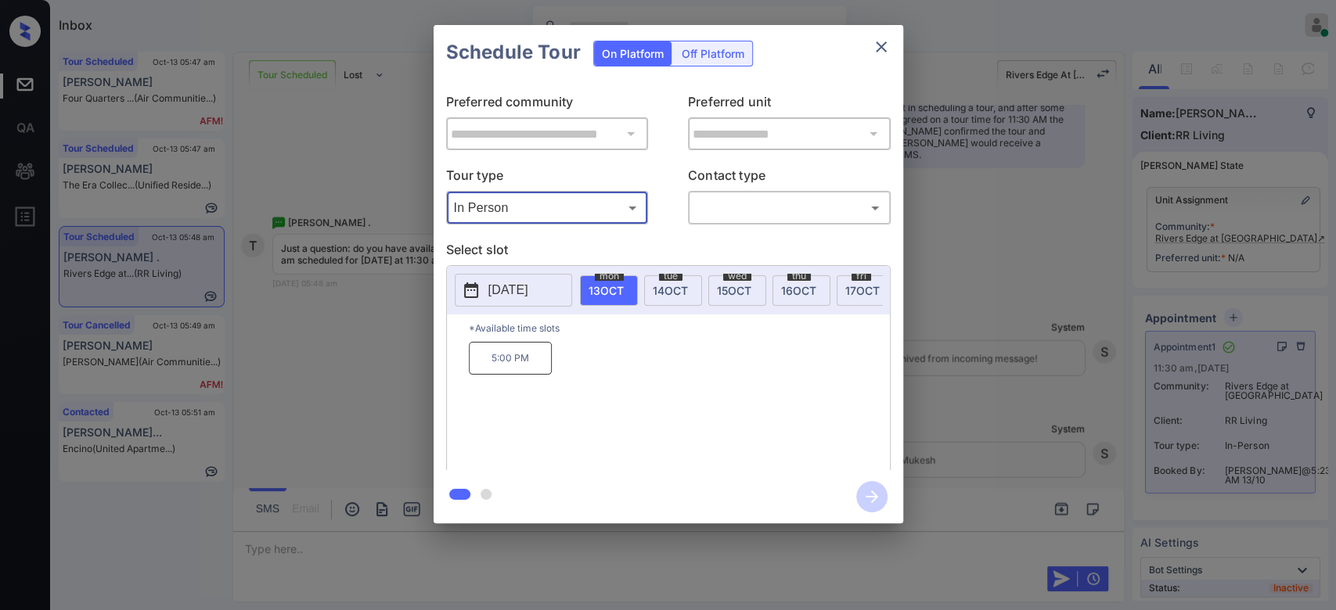
click at [887, 46] on icon "close" at bounding box center [881, 47] width 19 height 19
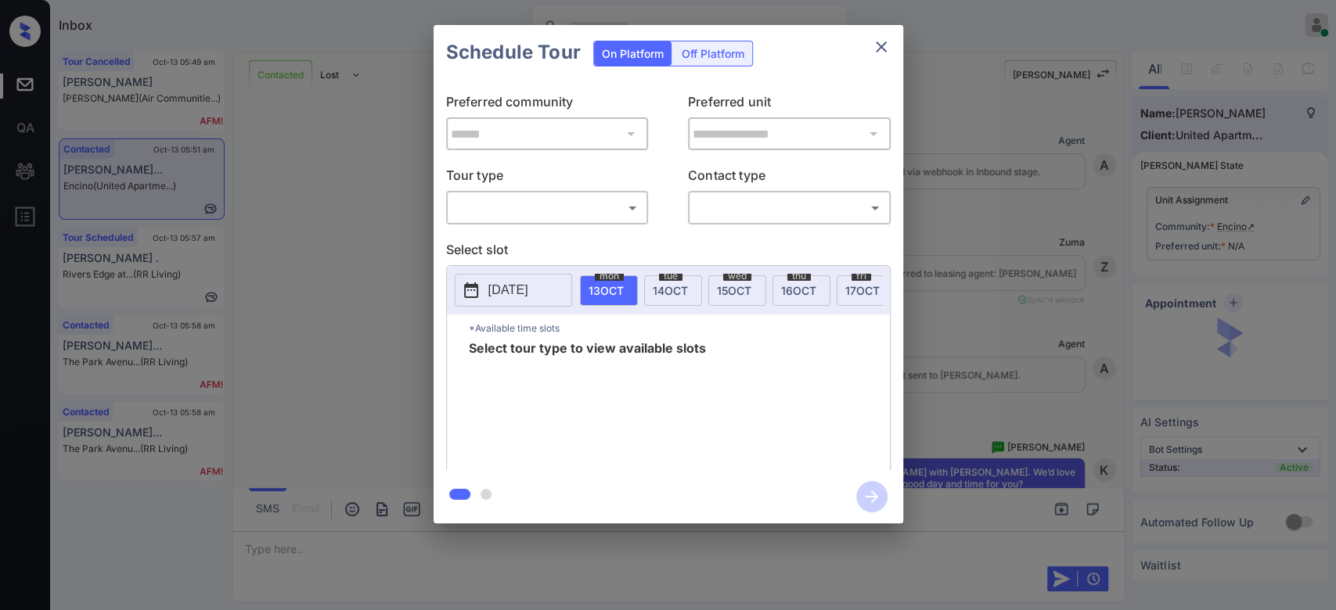
scroll to position [1588, 0]
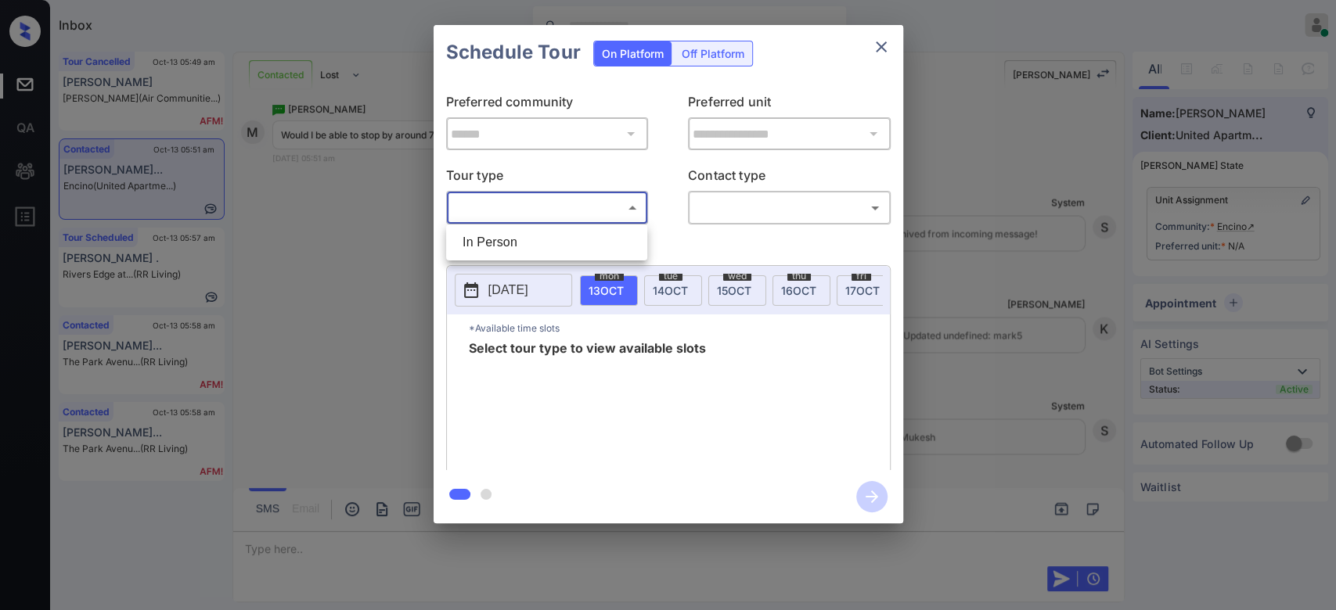
drag, startPoint x: 510, startPoint y: 218, endPoint x: 506, endPoint y: 241, distance: 23.0
click at [506, 241] on body "Inbox Mukesh Online Set yourself offline Set yourself on break Profile Switch t…" at bounding box center [668, 305] width 1336 height 610
click at [506, 241] on li "In Person" at bounding box center [546, 242] width 193 height 28
type input "********"
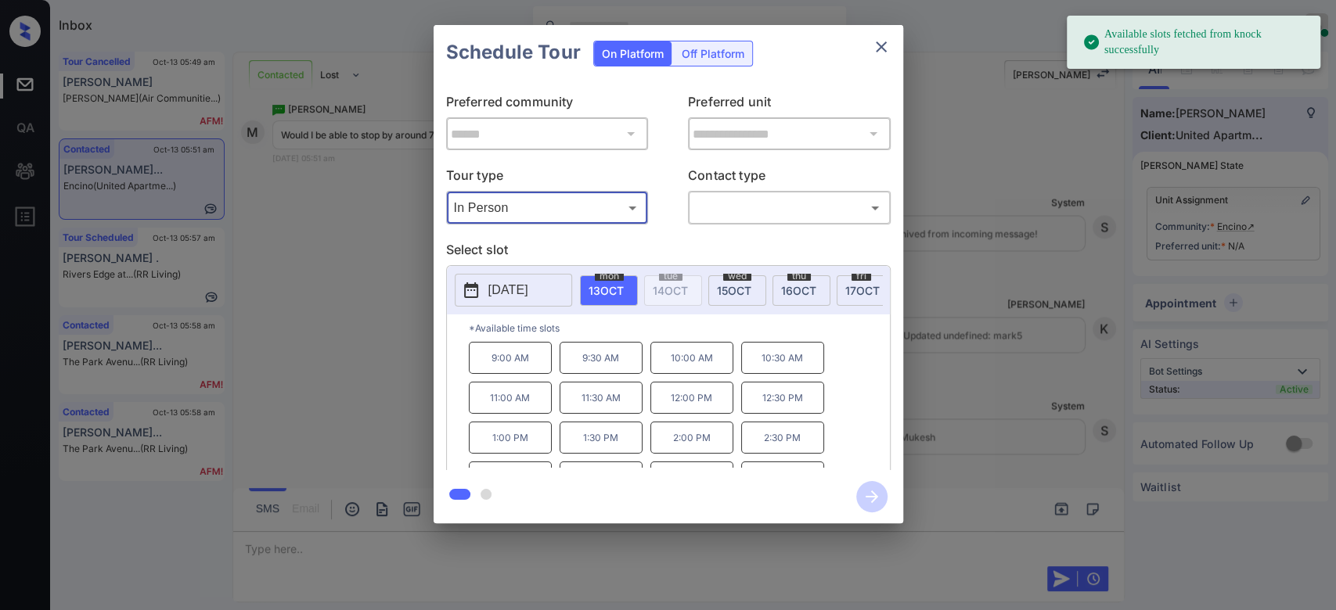
scroll to position [65, 0]
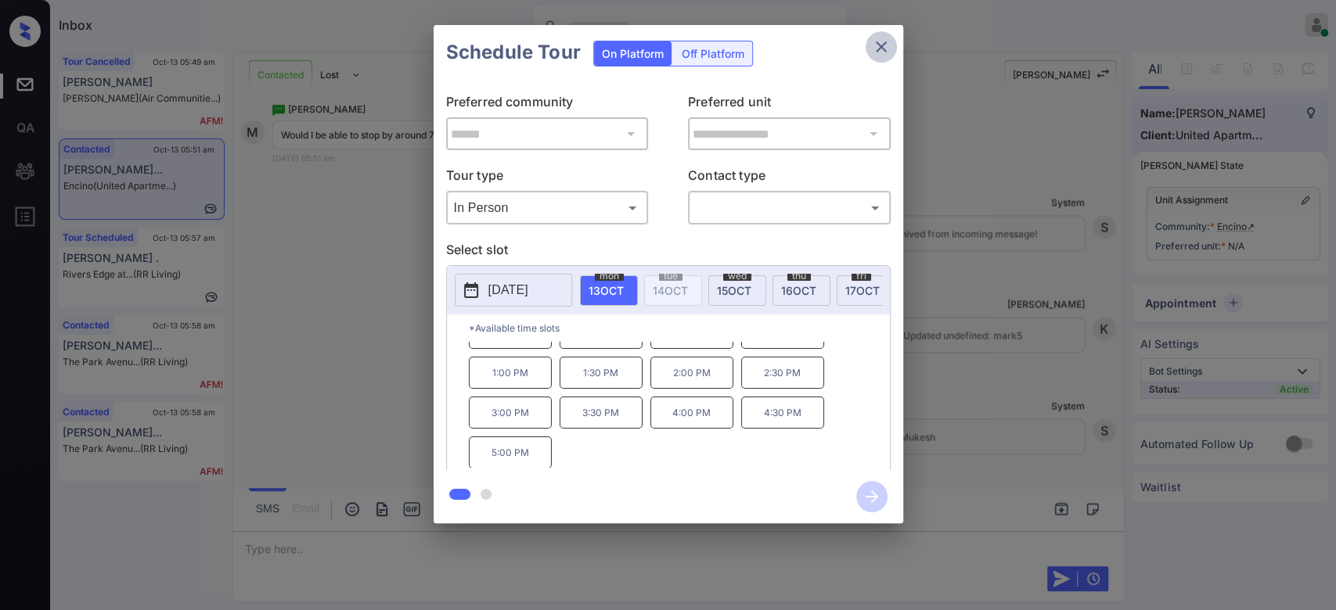
click at [884, 41] on icon "close" at bounding box center [881, 46] width 11 height 11
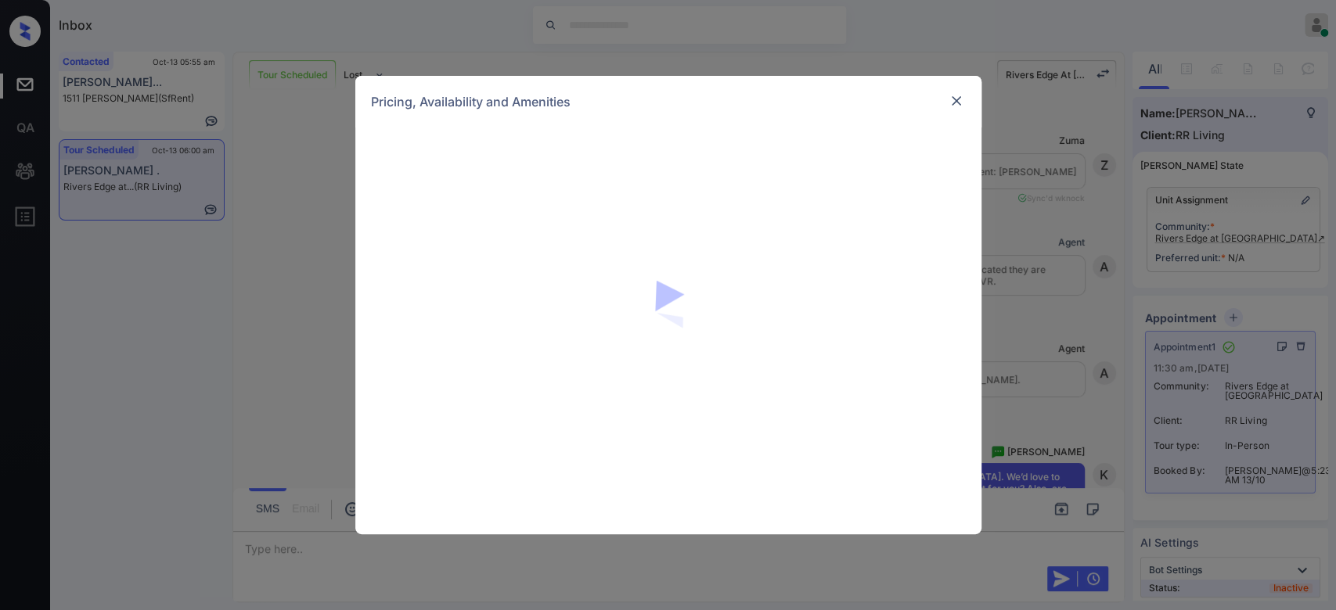
scroll to position [3720, 0]
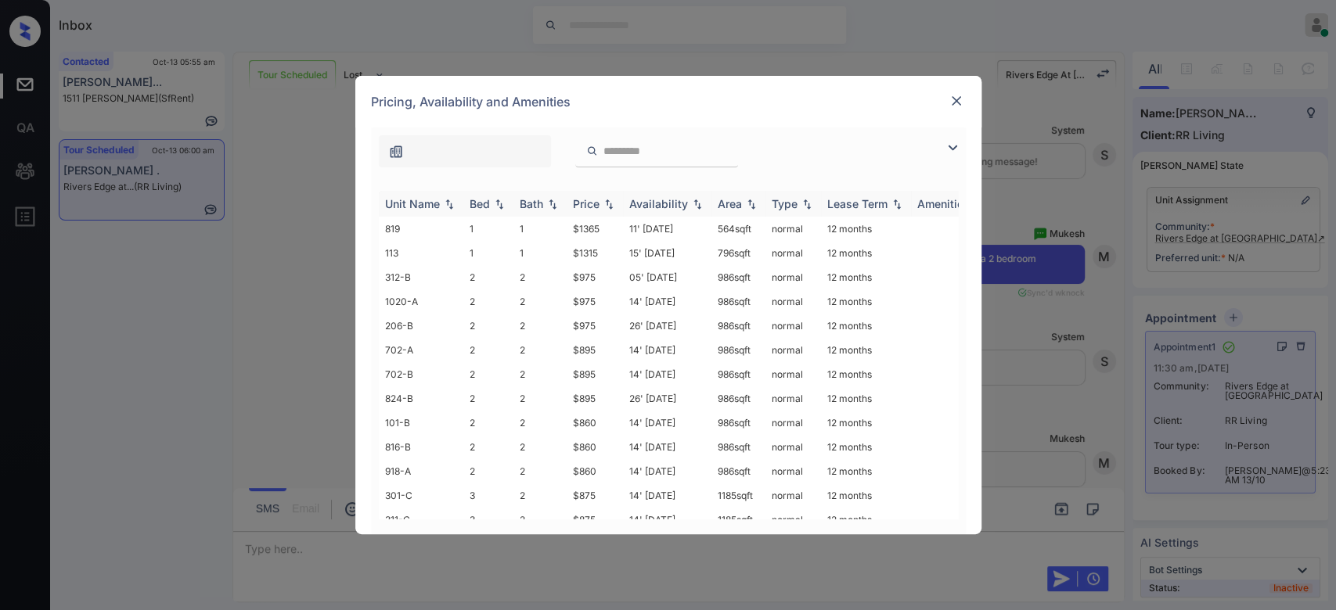
click at [584, 200] on div "Price" at bounding box center [586, 203] width 27 height 13
click at [580, 347] on td "$860" at bounding box center [594, 350] width 56 height 24
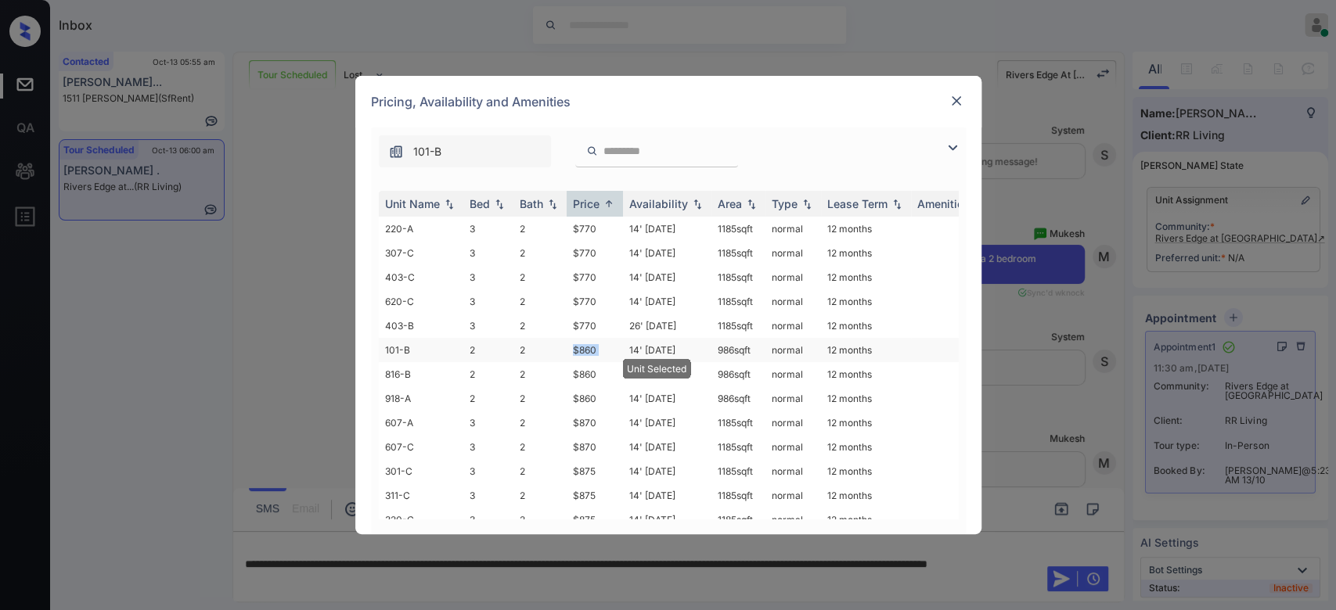
click at [580, 347] on td "$860" at bounding box center [594, 350] width 56 height 24
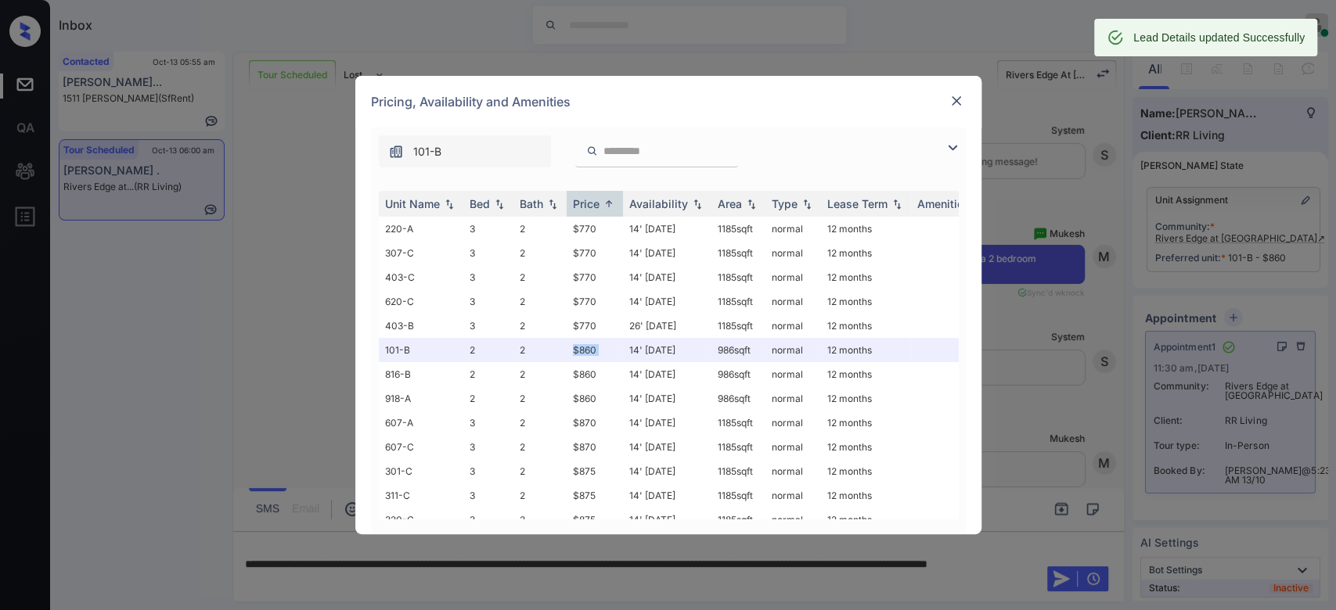
click at [953, 103] on img at bounding box center [956, 101] width 16 height 16
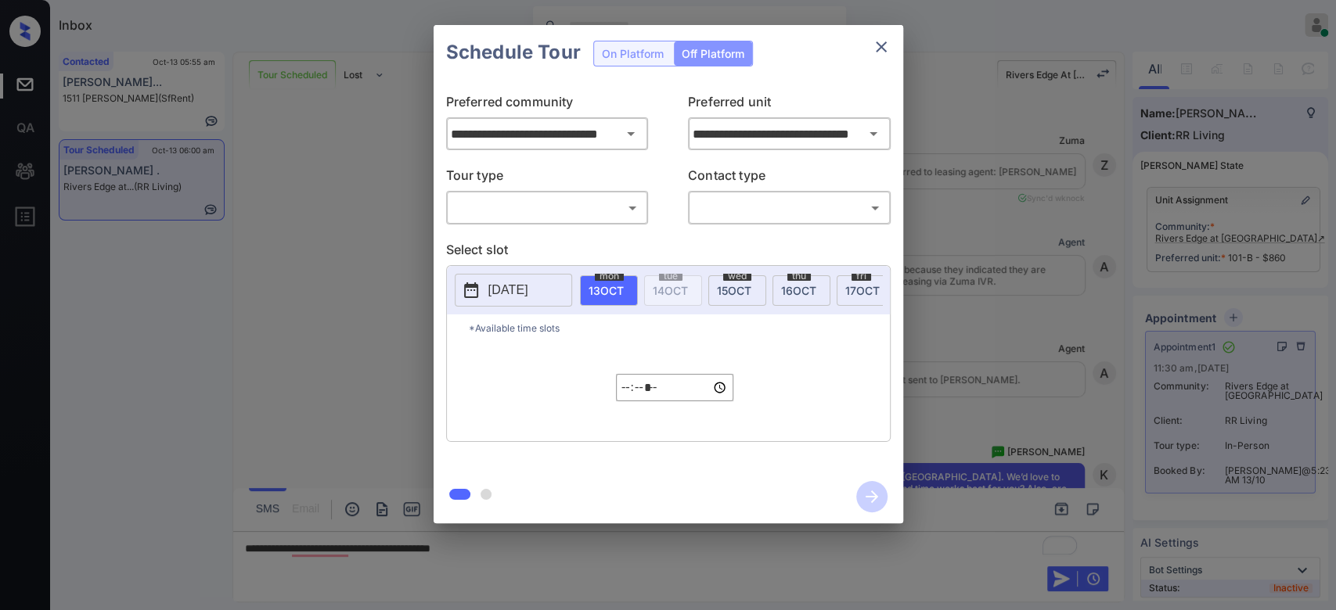
type input "**********"
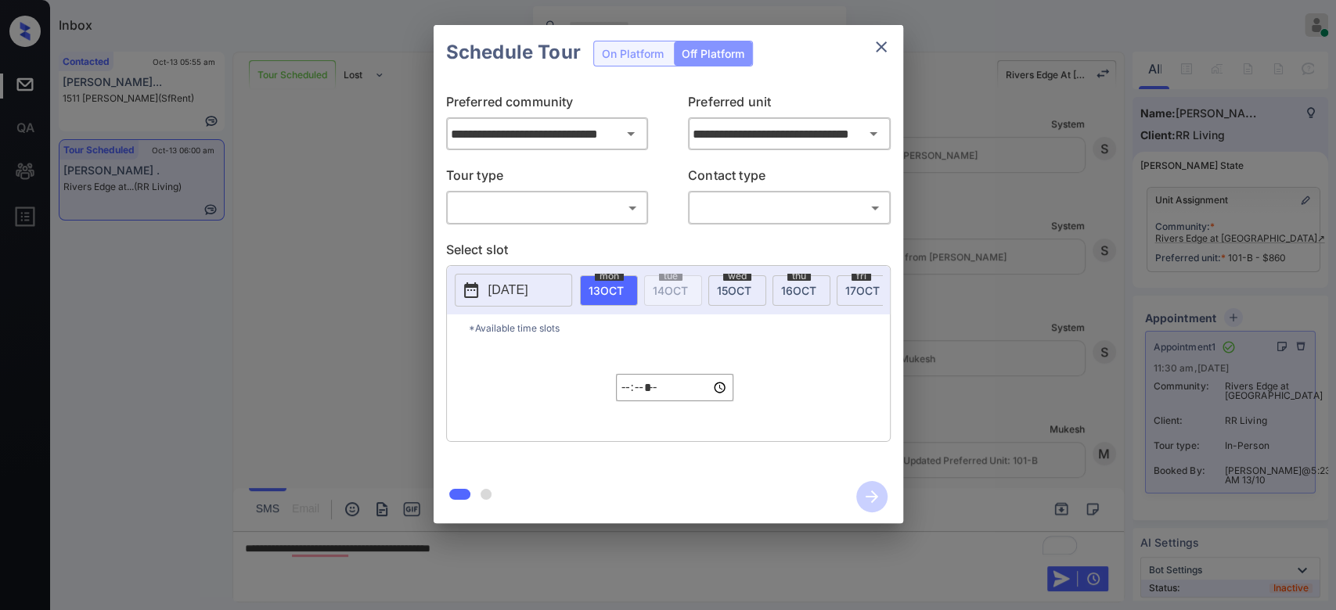
click at [631, 53] on div "Schedule Tour On Platform Off Platform" at bounding box center [667, 52] width 469 height 55
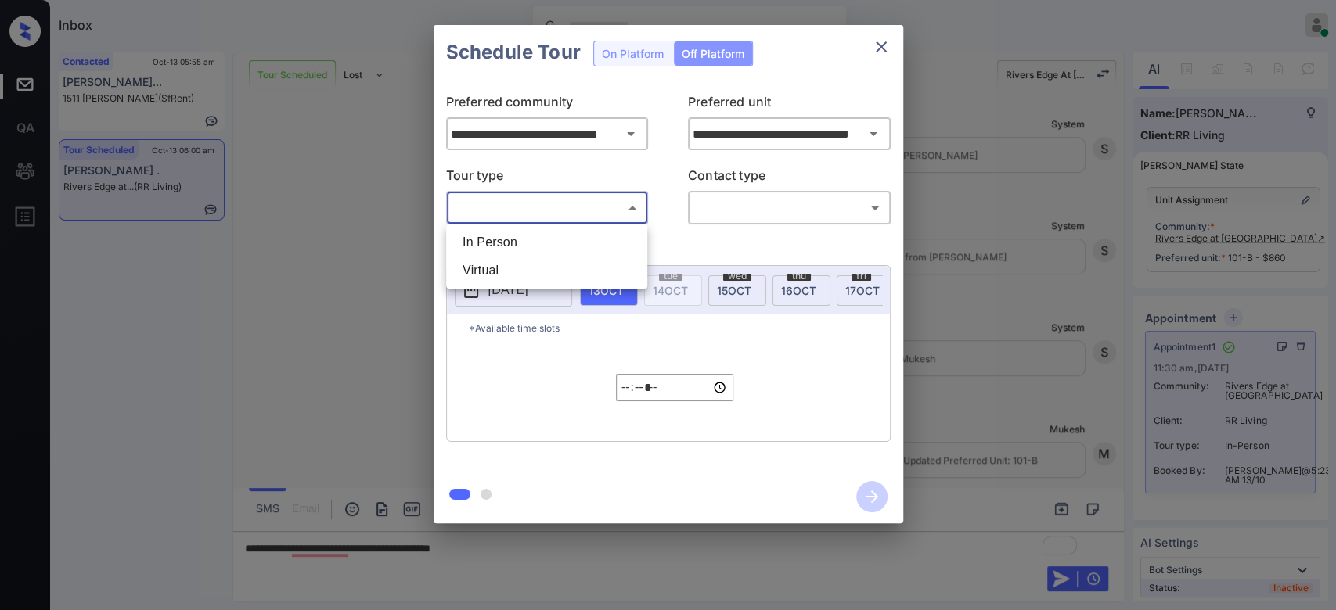
click at [626, 206] on body "Inbox Mukesh Online Set yourself offline Set yourself on break Profile Switch t…" at bounding box center [668, 305] width 1336 height 610
click at [507, 235] on li "In Person" at bounding box center [546, 242] width 193 height 28
type input "********"
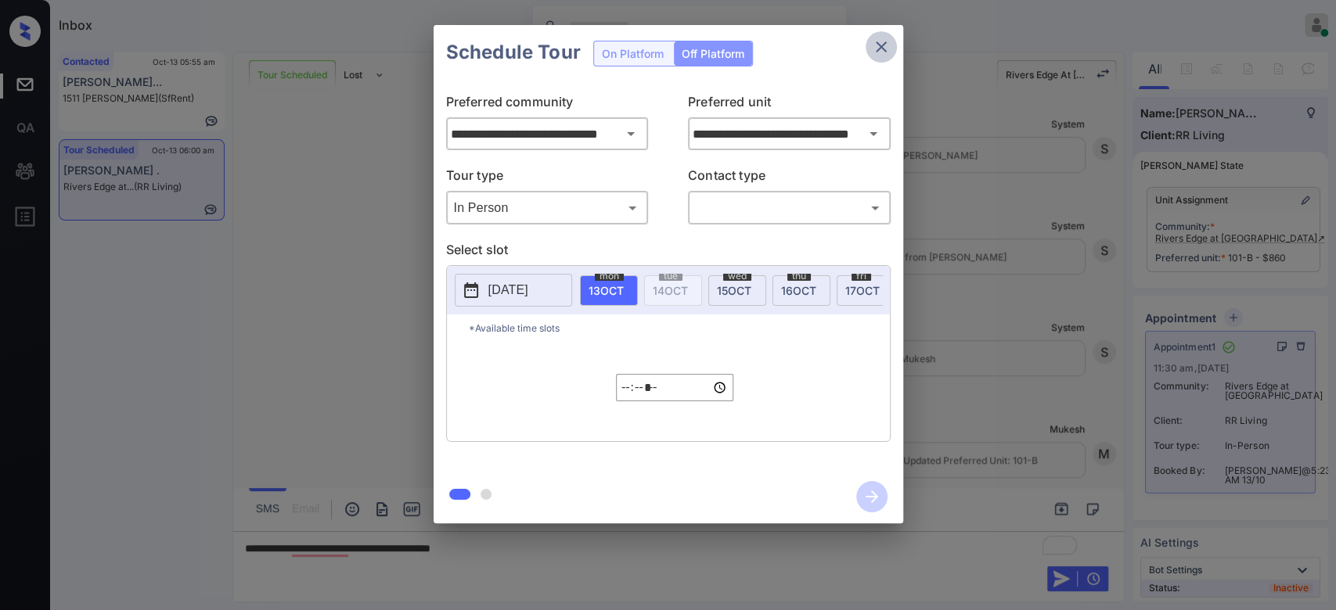
click at [882, 39] on icon "close" at bounding box center [881, 47] width 19 height 19
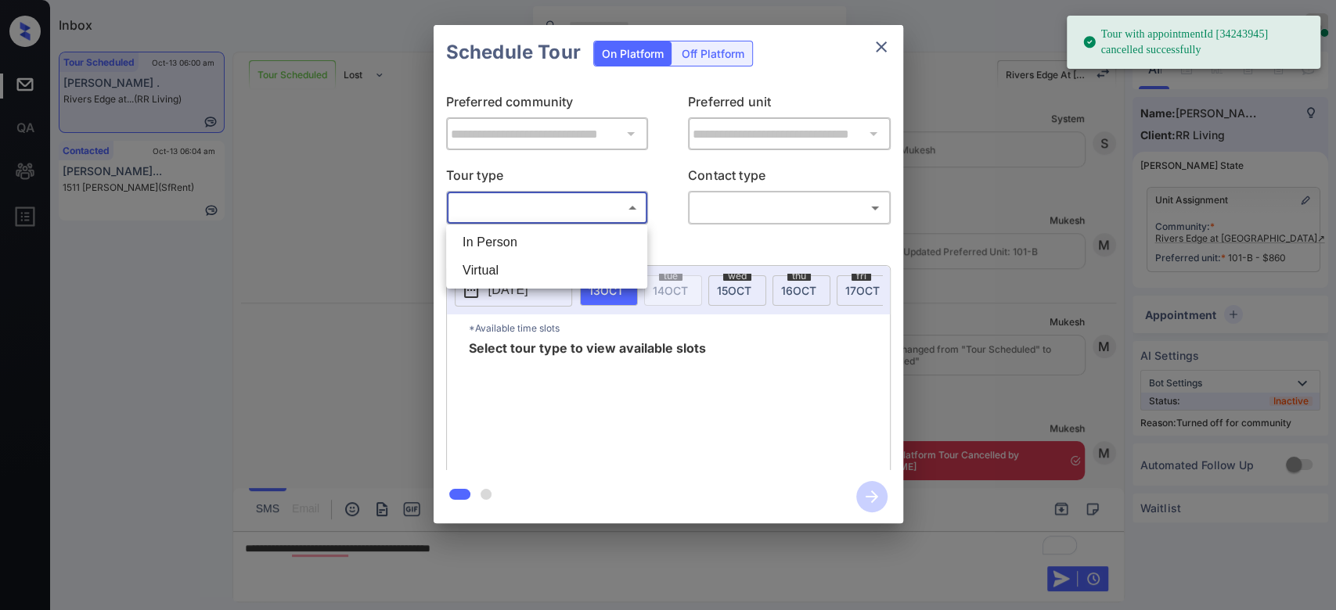
scroll to position [4848, 0]
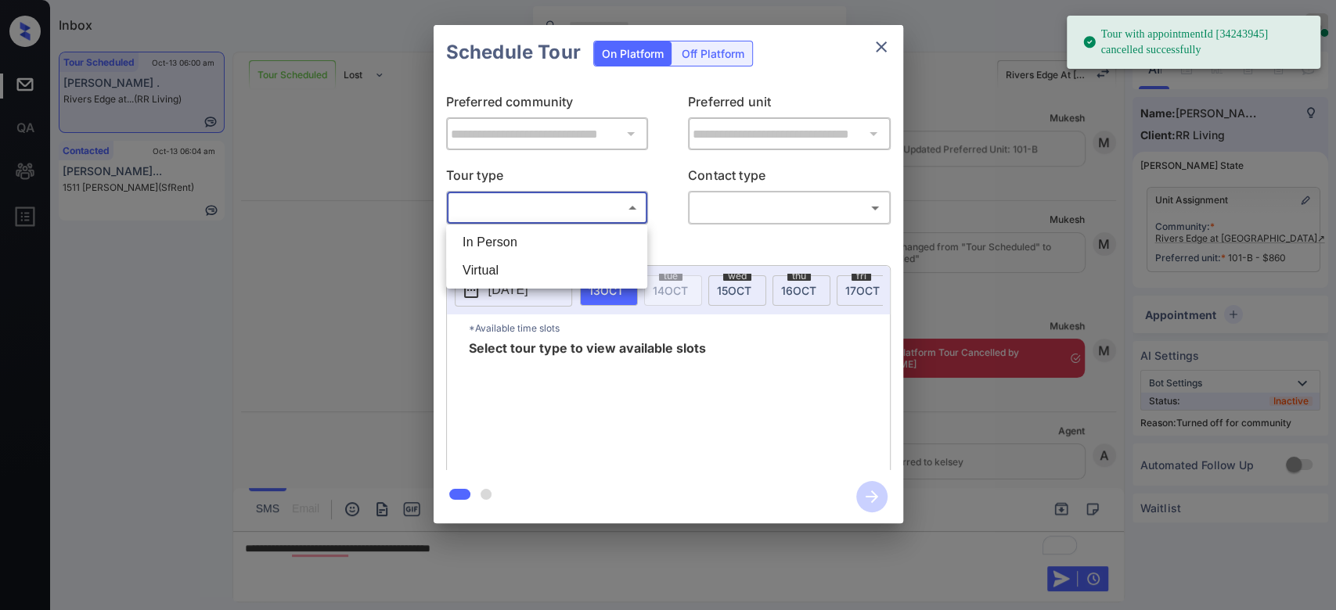
click at [606, 210] on body "Tour with appointmentId [34243945] cancelled successfully Inbox Mukesh Online S…" at bounding box center [668, 305] width 1336 height 610
click at [535, 235] on li "In Person" at bounding box center [546, 242] width 193 height 28
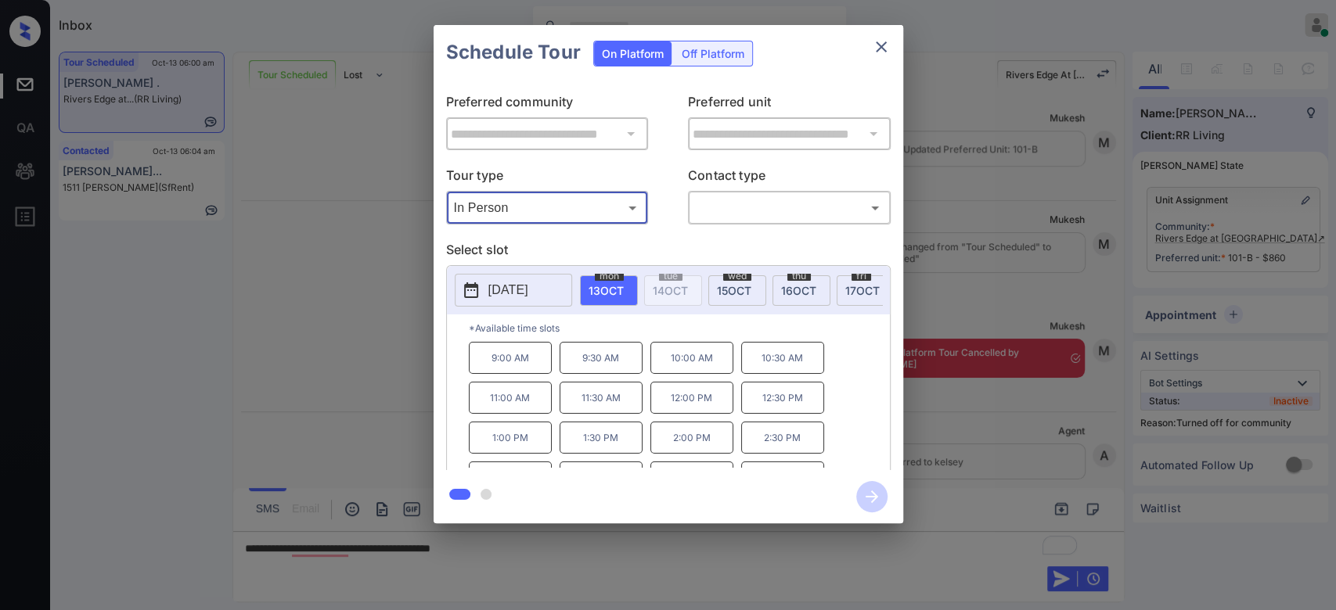
type input "********"
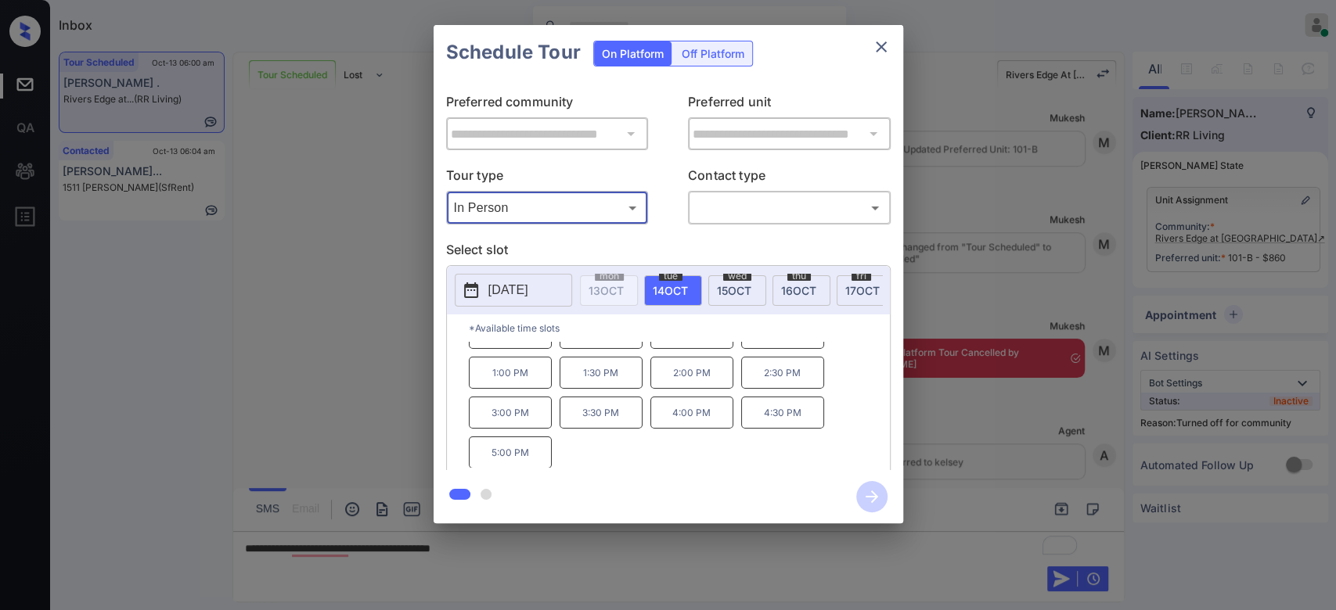
scroll to position [0, 0]
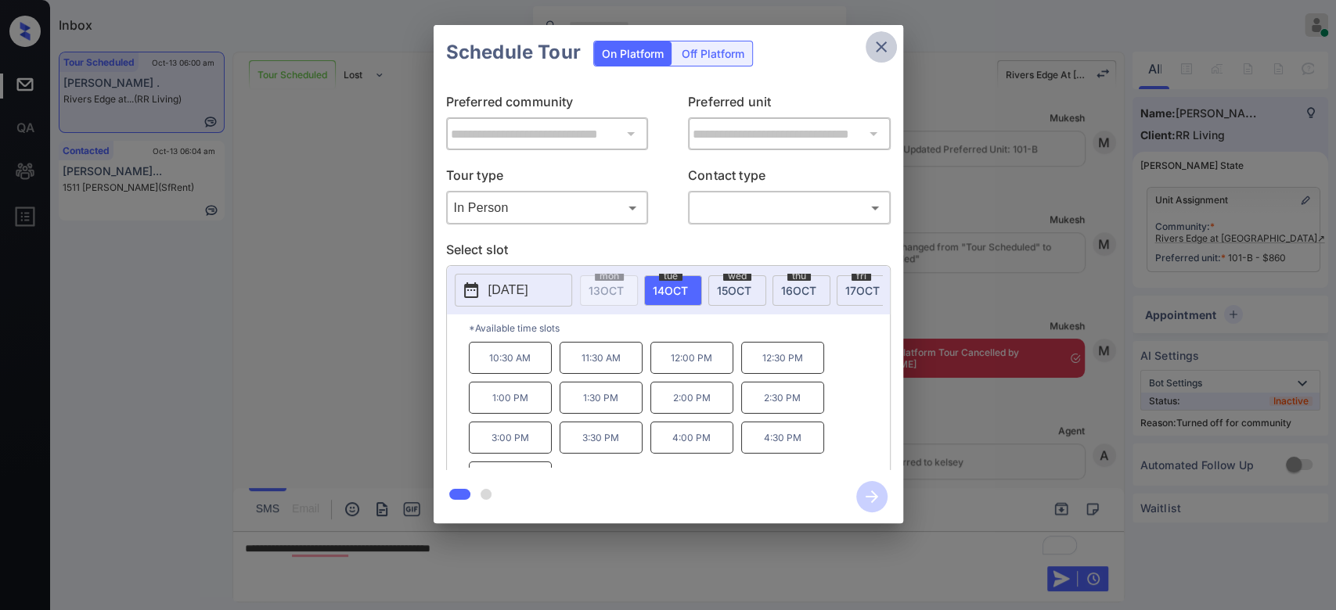
click at [883, 43] on icon "close" at bounding box center [881, 47] width 19 height 19
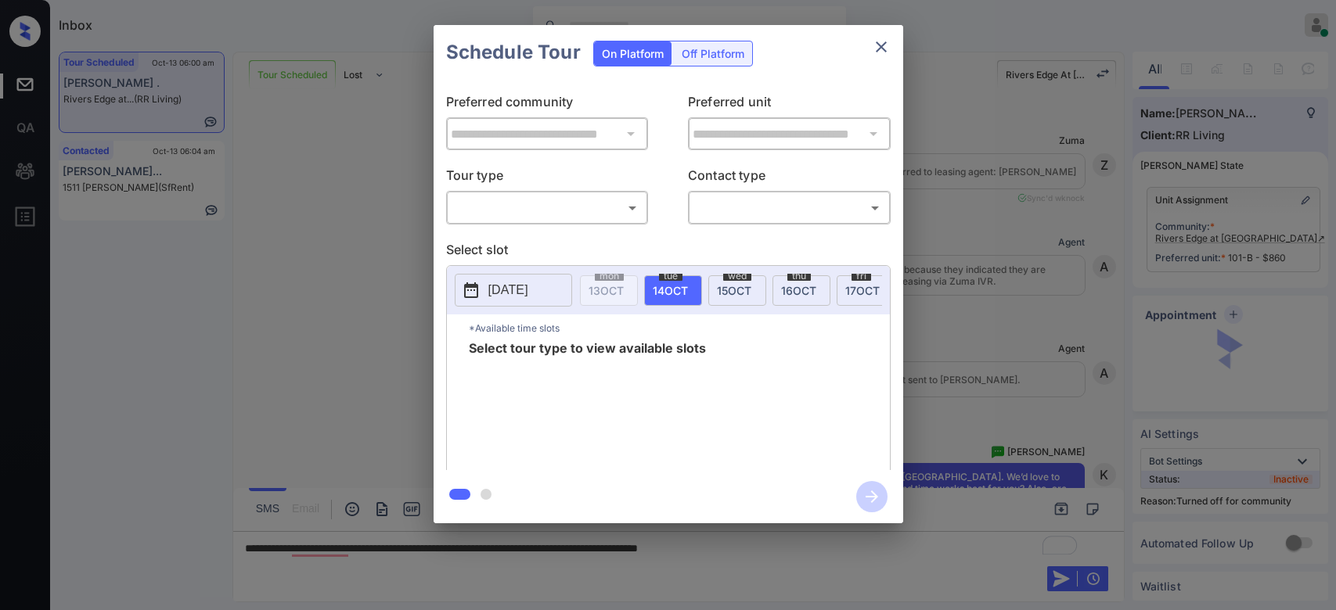
click at [580, 210] on body "Inbox Mukesh Online Set yourself offline Set yourself on break Profile Switch t…" at bounding box center [668, 305] width 1336 height 610
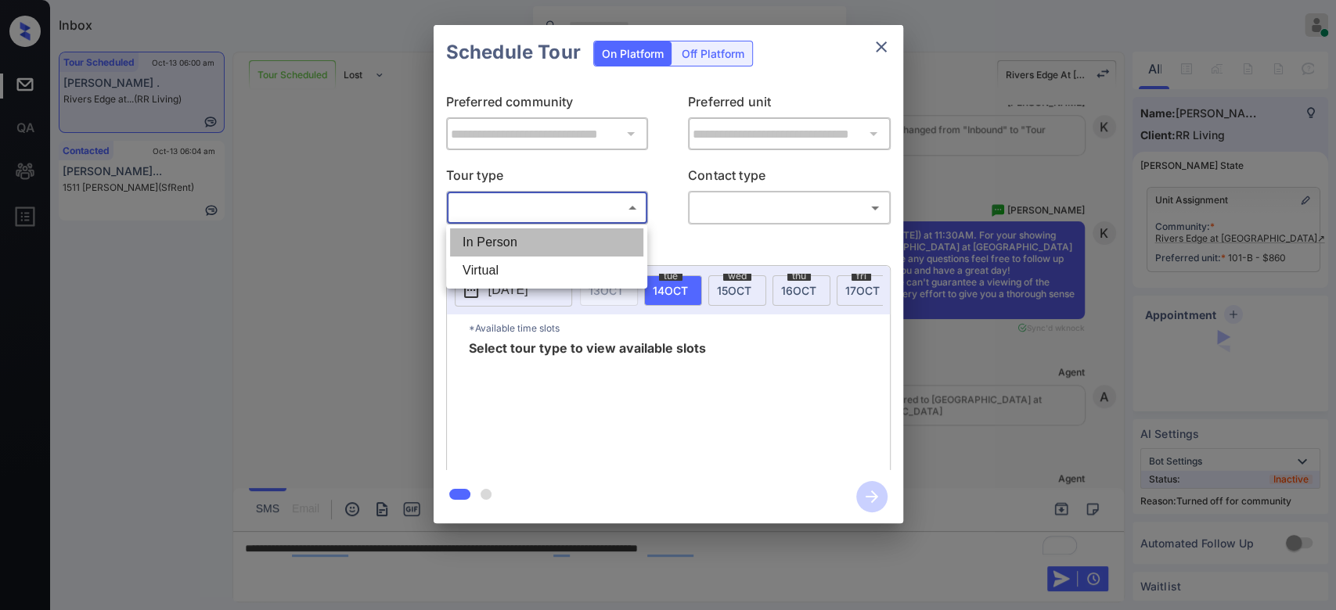
click at [526, 238] on li "In Person" at bounding box center [546, 242] width 193 height 28
type input "********"
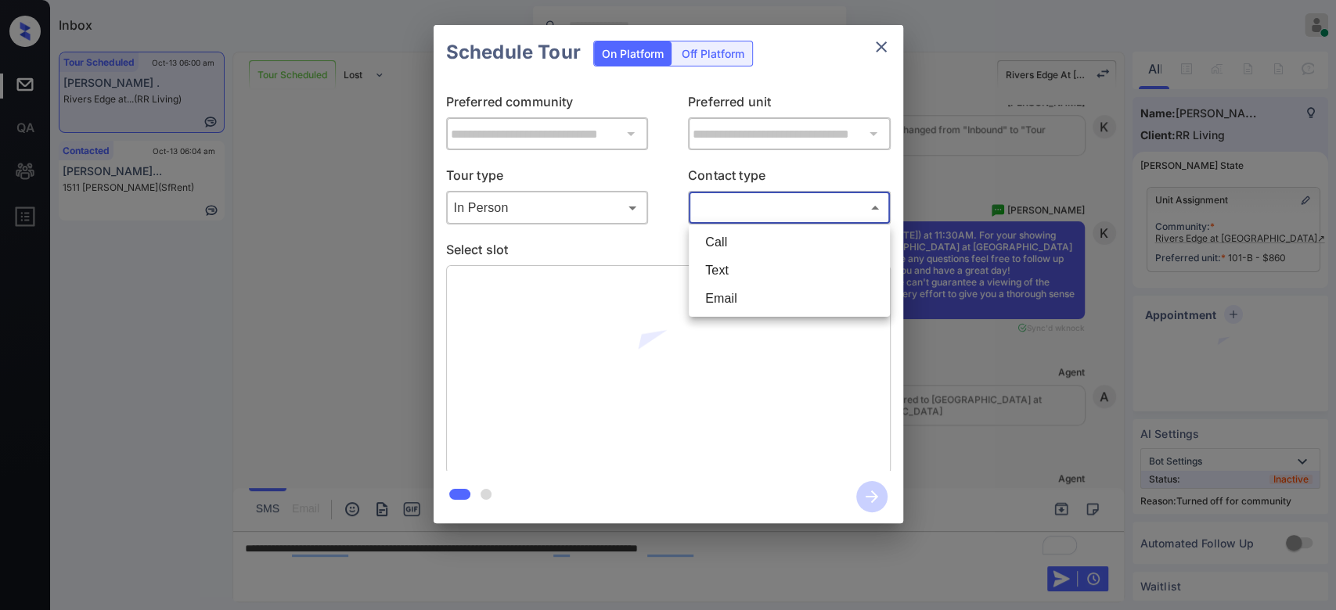
click at [755, 203] on body "Inbox Mukesh Online Set yourself offline Set yourself on break Profile Switch t…" at bounding box center [668, 305] width 1336 height 610
click at [733, 260] on li "Text" at bounding box center [788, 271] width 193 height 28
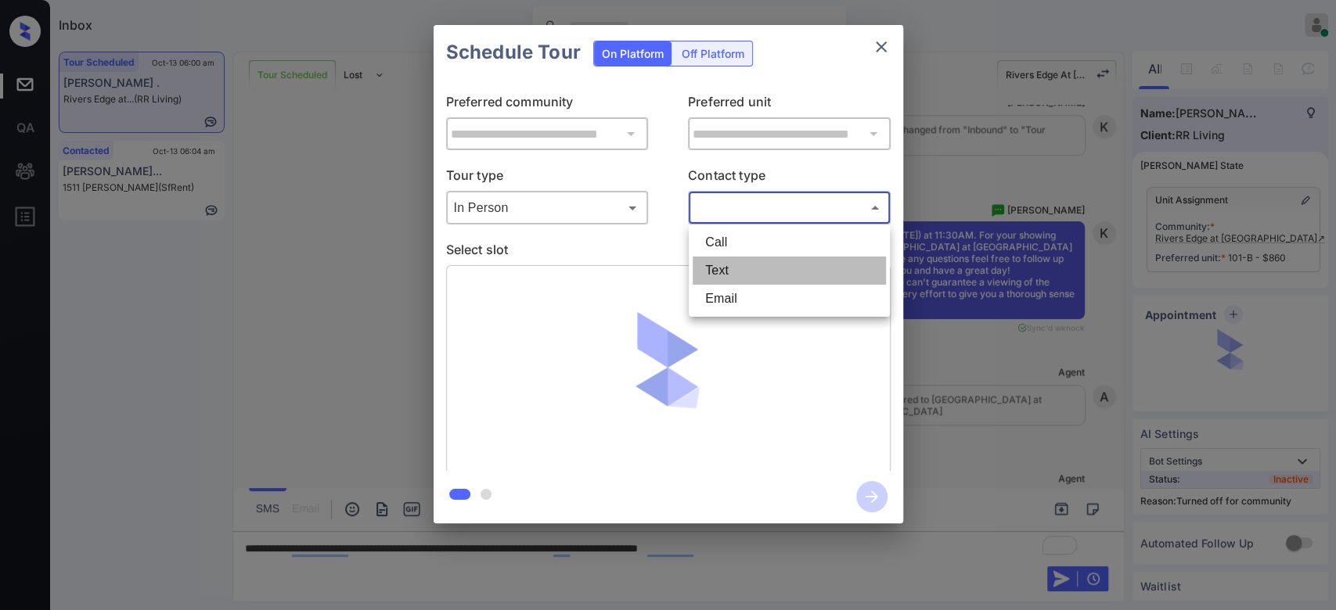
type input "****"
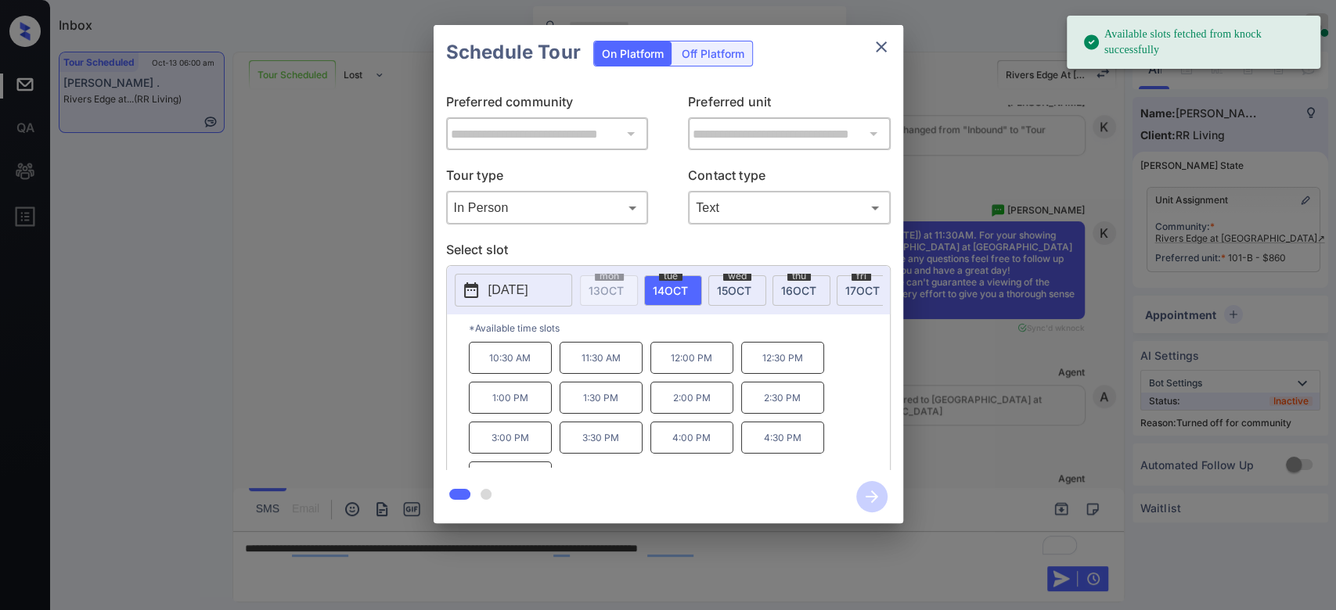
click at [604, 369] on p "11:30 AM" at bounding box center [600, 358] width 83 height 32
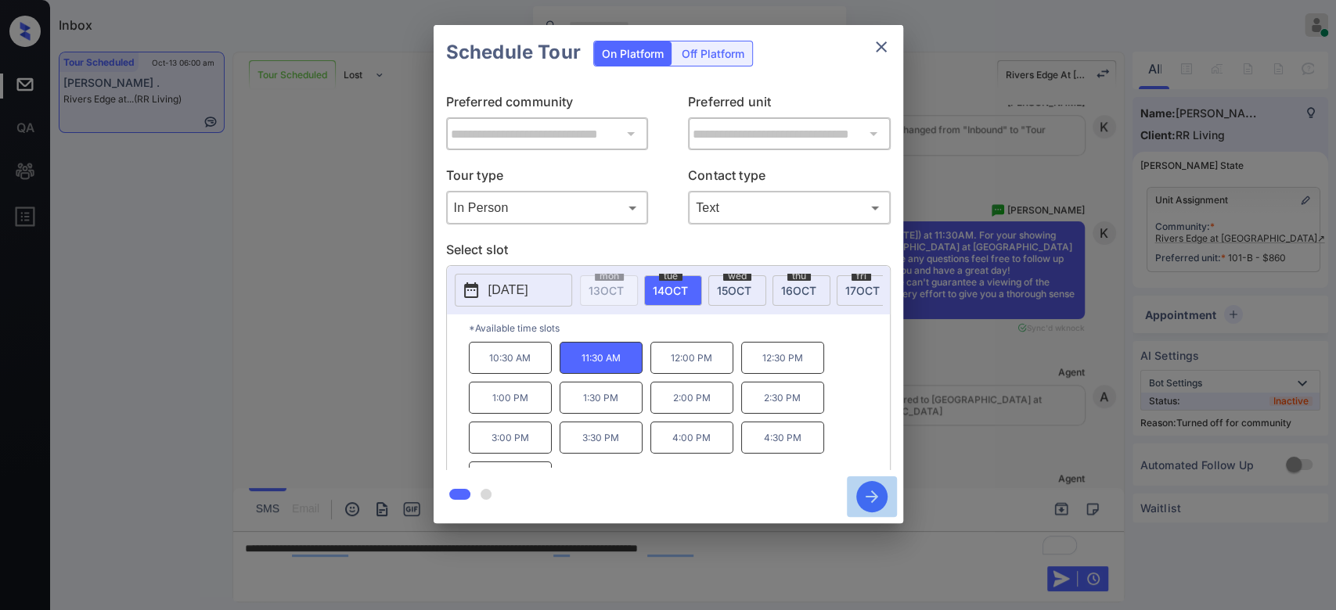
click at [868, 489] on icon "button" at bounding box center [871, 496] width 31 height 31
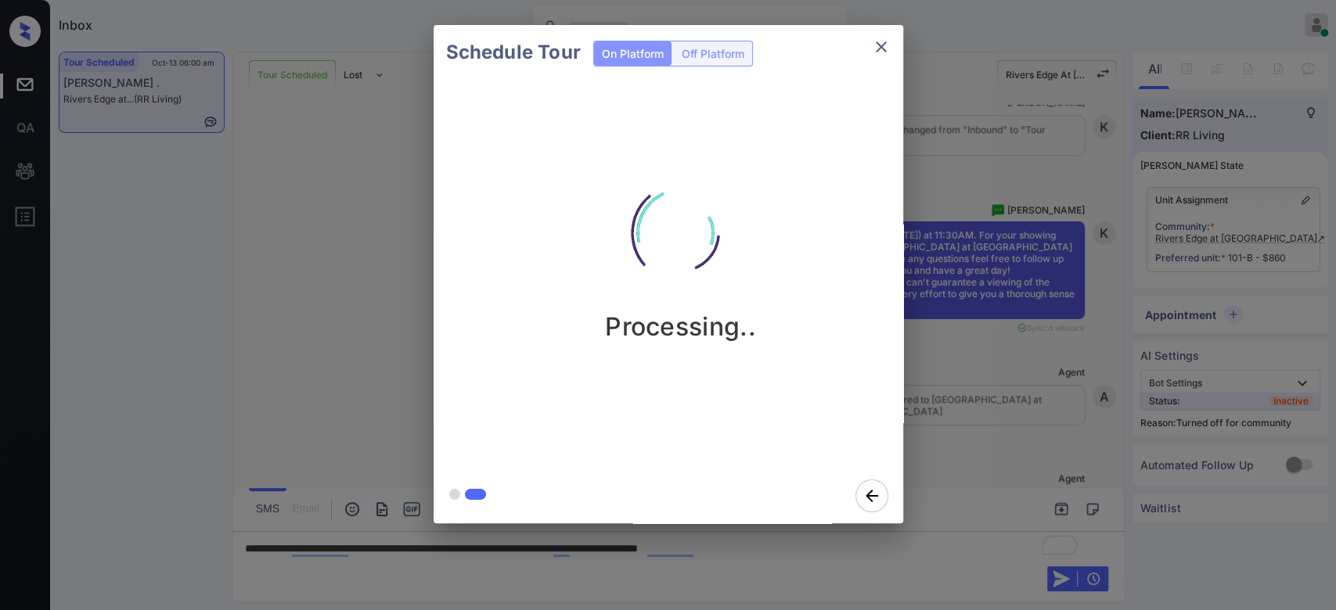
click at [1001, 294] on div "Schedule Tour On Platform Off Platform Processing.." at bounding box center [668, 274] width 1336 height 548
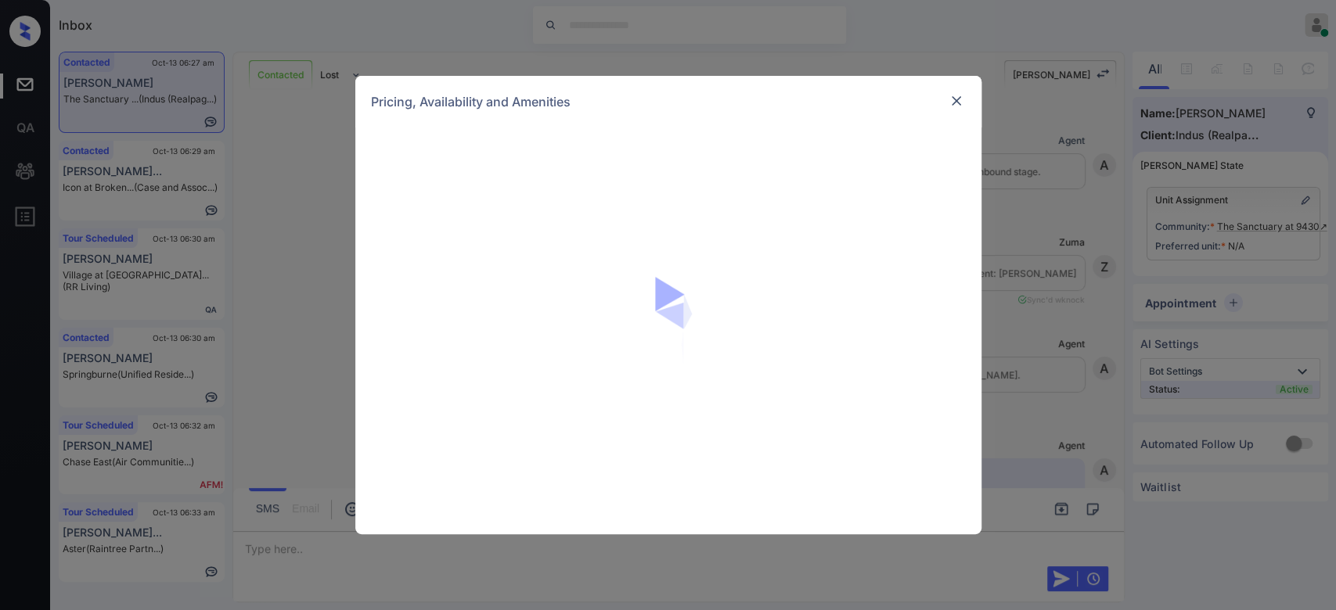
scroll to position [858, 0]
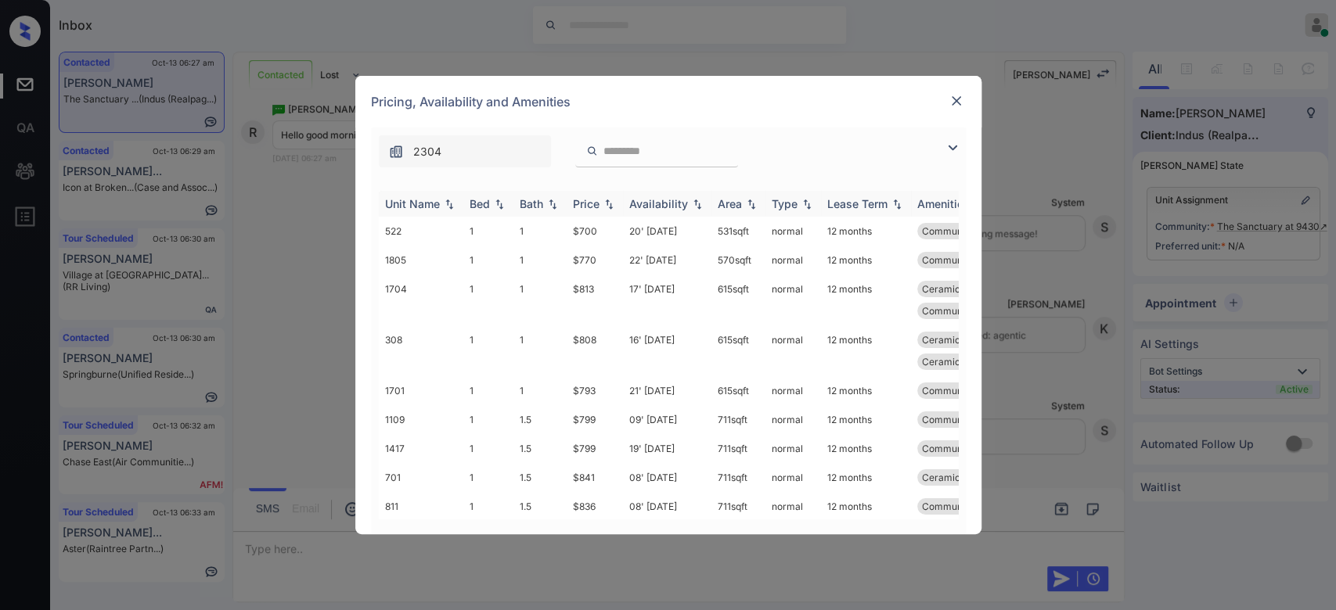
click at [597, 200] on div "Price" at bounding box center [586, 203] width 27 height 13
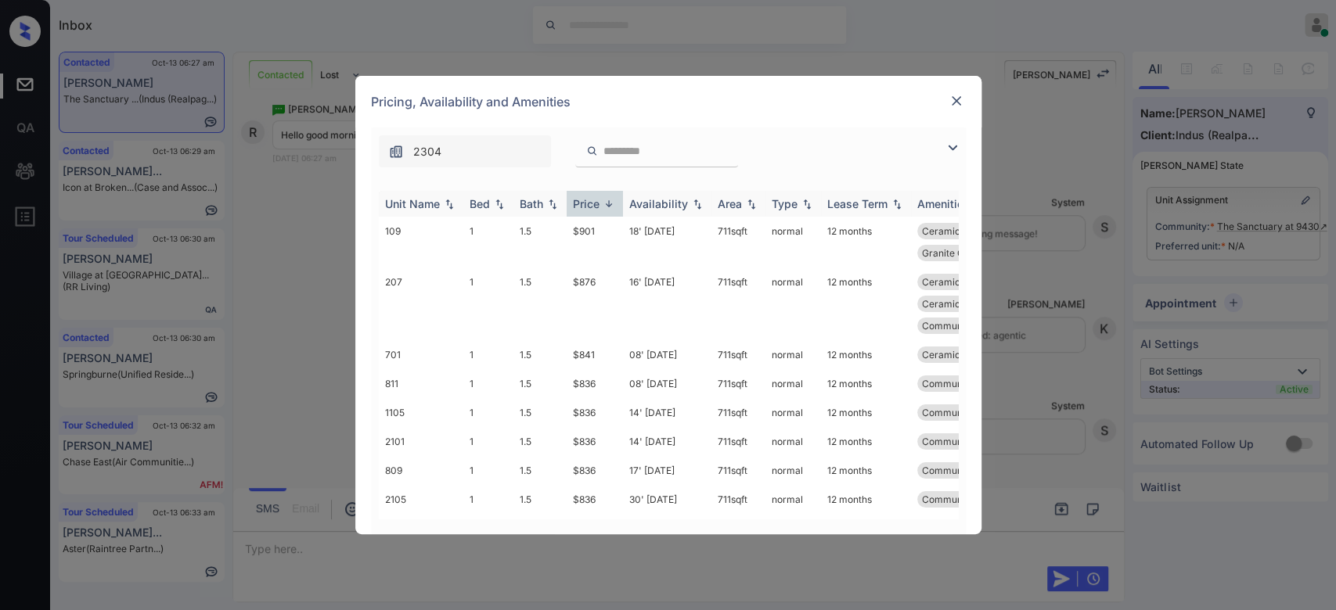
click at [597, 200] on div "Price" at bounding box center [586, 203] width 27 height 13
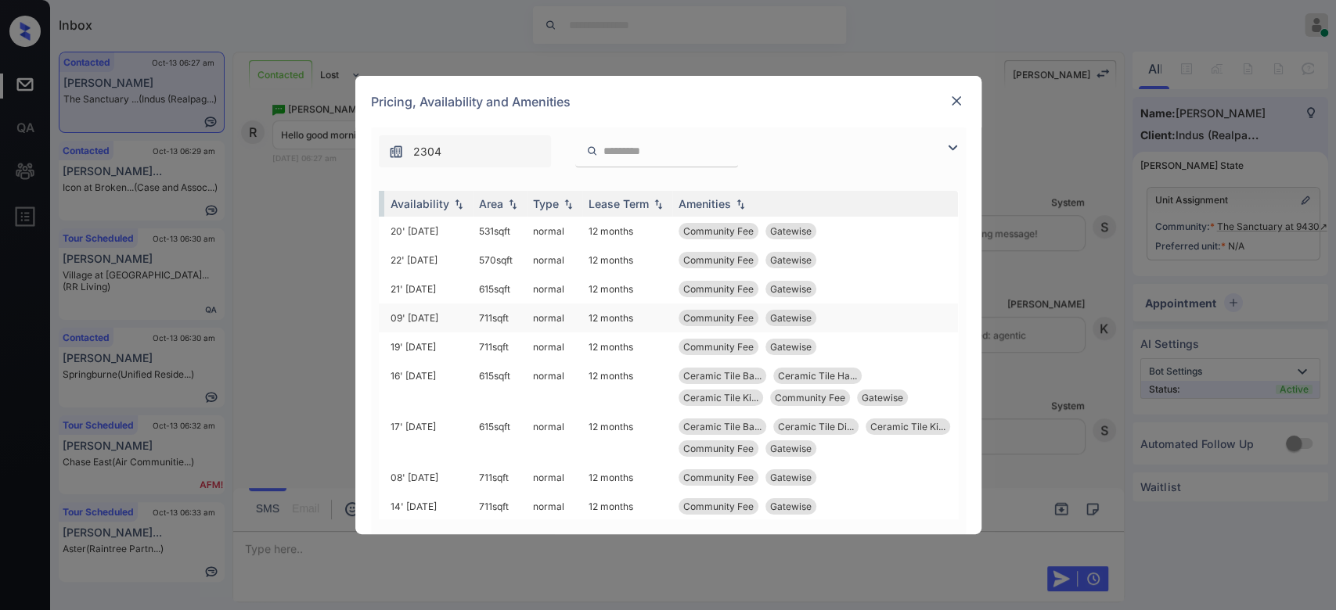
scroll to position [0, 0]
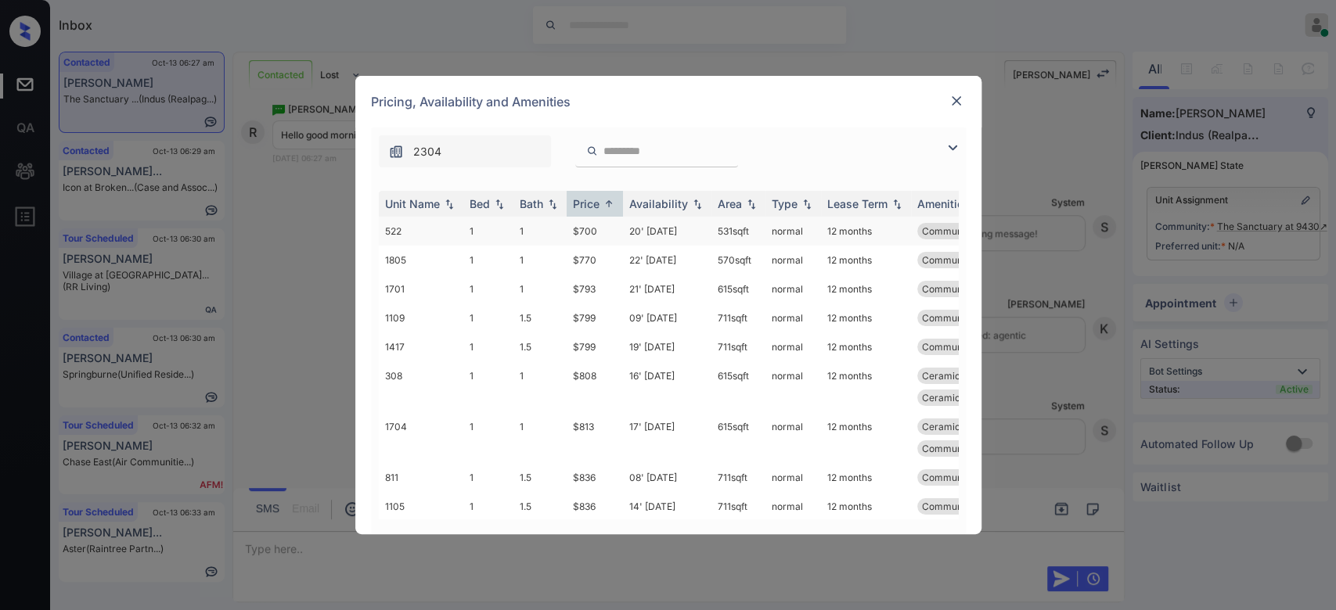
click at [584, 238] on td "$700" at bounding box center [594, 231] width 56 height 29
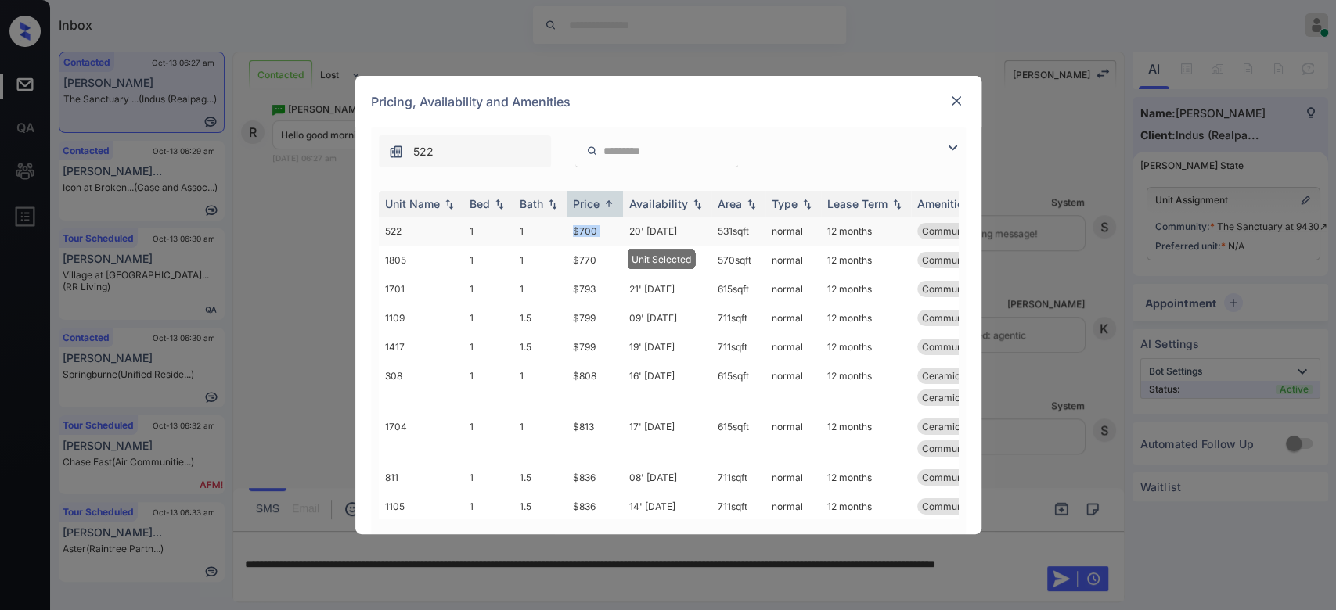
click at [584, 238] on td "$700" at bounding box center [594, 231] width 56 height 29
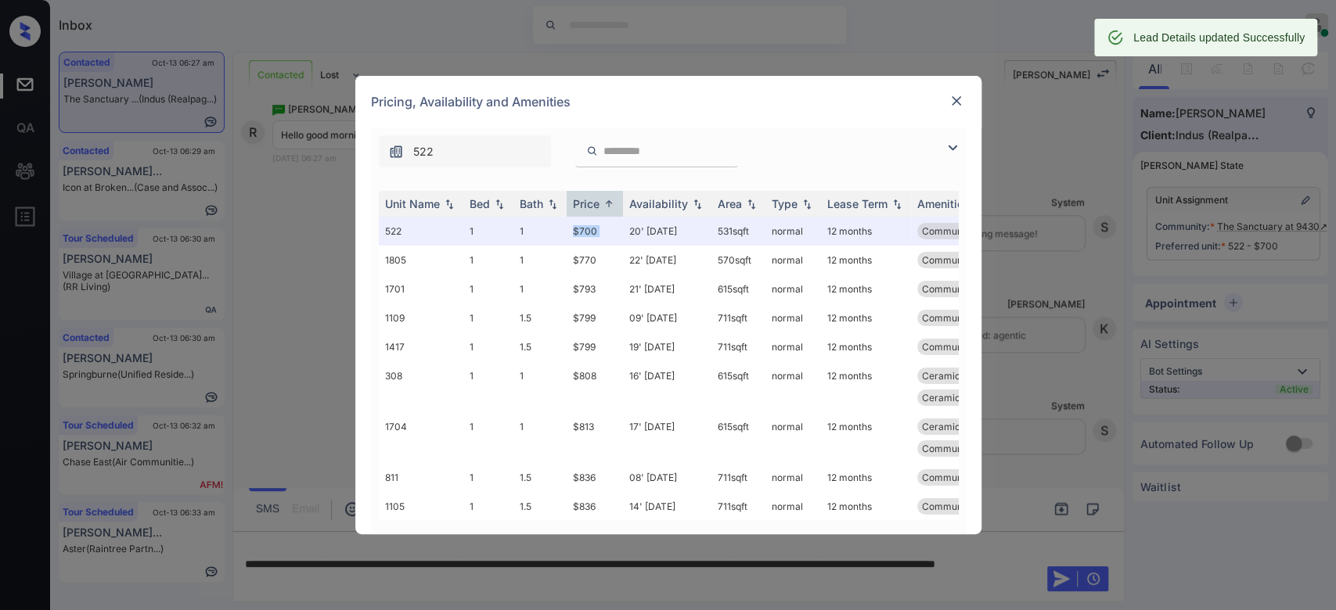
click at [958, 100] on img at bounding box center [956, 101] width 16 height 16
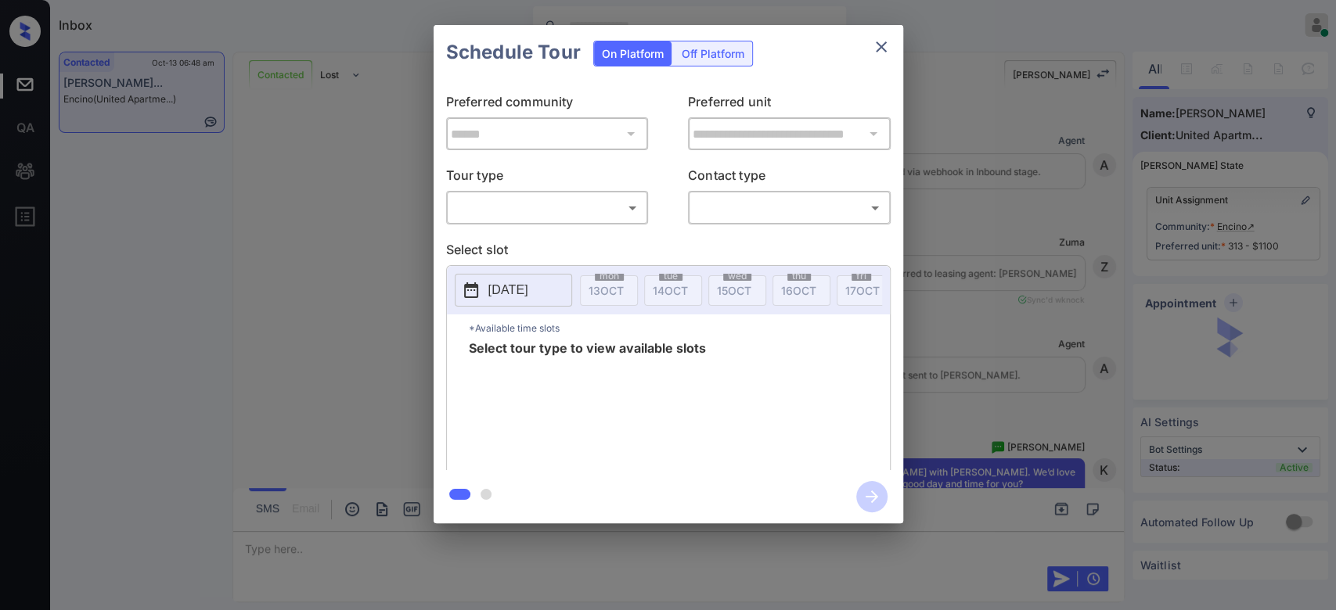
scroll to position [3309, 0]
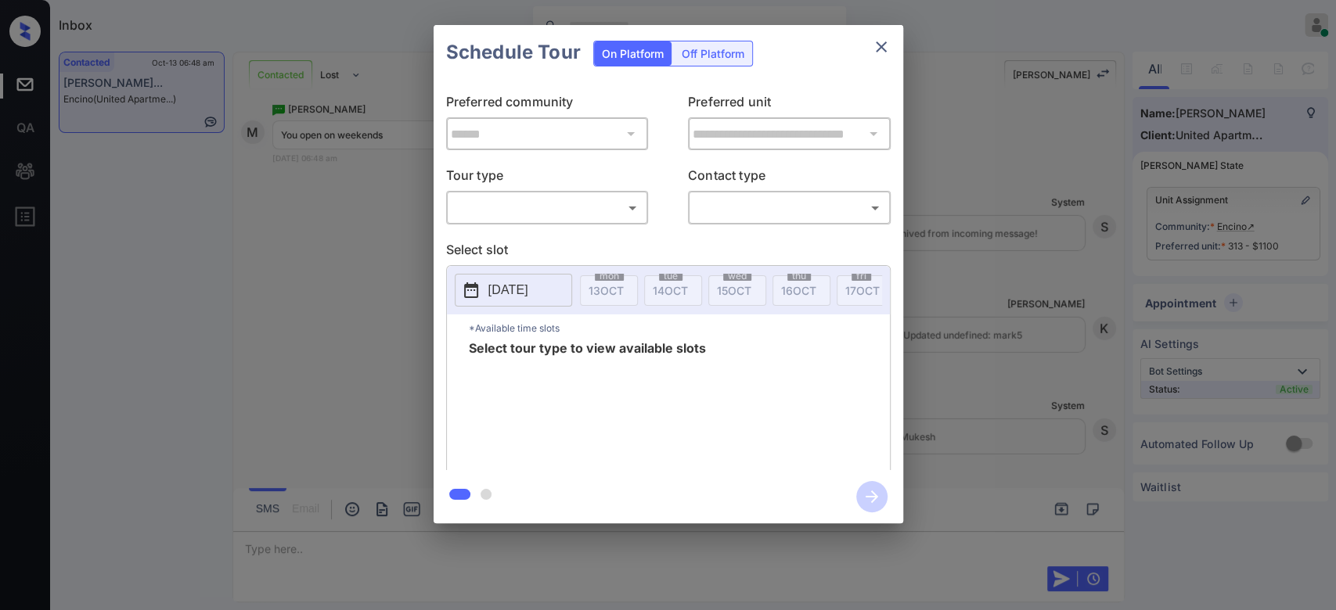
click at [561, 207] on body "Inbox Mukesh Online Set yourself offline Set yourself on break Profile Switch t…" at bounding box center [668, 305] width 1336 height 610
click at [532, 225] on ul at bounding box center [546, 229] width 201 height 8
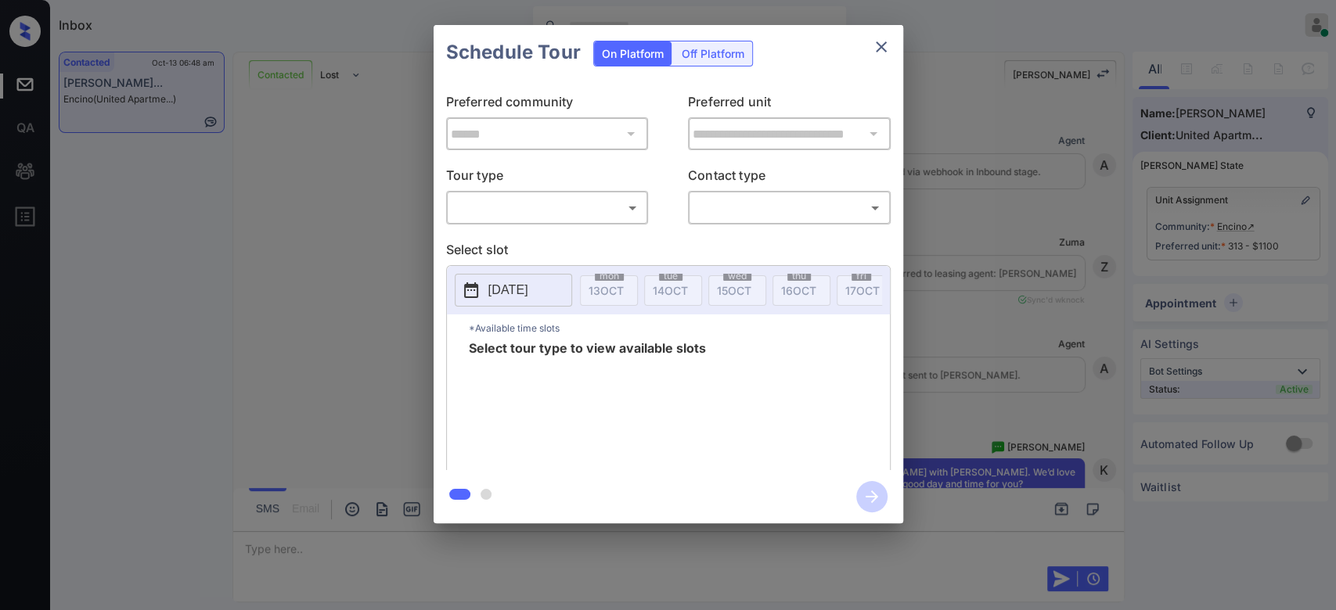
click at [599, 213] on body "Inbox Mukesh Online Set yourself offline Set yourself on break Profile Switch t…" at bounding box center [668, 305] width 1336 height 610
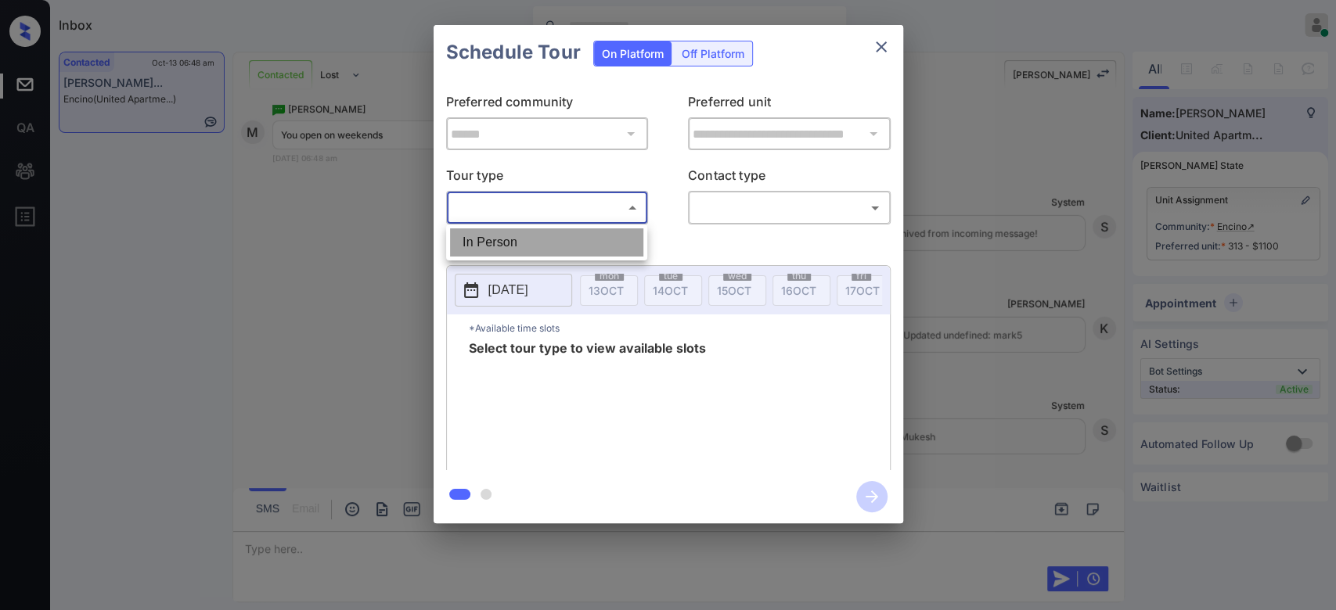
click at [534, 231] on li "In Person" at bounding box center [546, 242] width 193 height 28
type input "********"
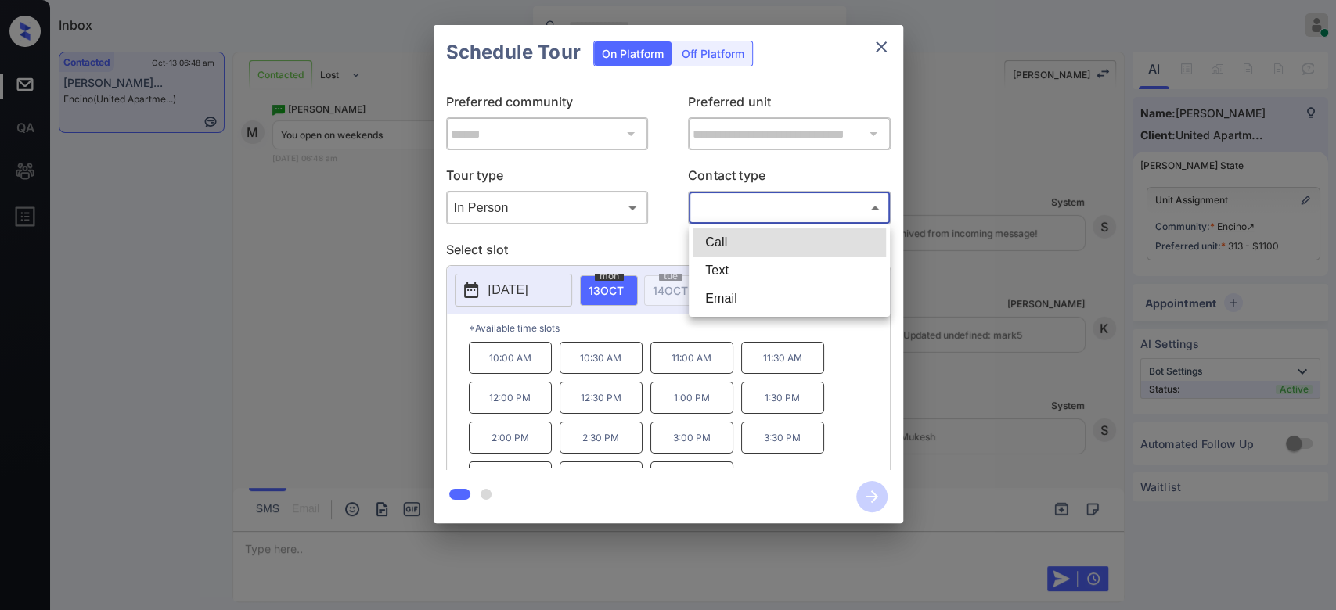
click at [825, 199] on body "Inbox Mukesh Online Set yourself offline Set yourself on break Profile Switch t…" at bounding box center [668, 305] width 1336 height 610
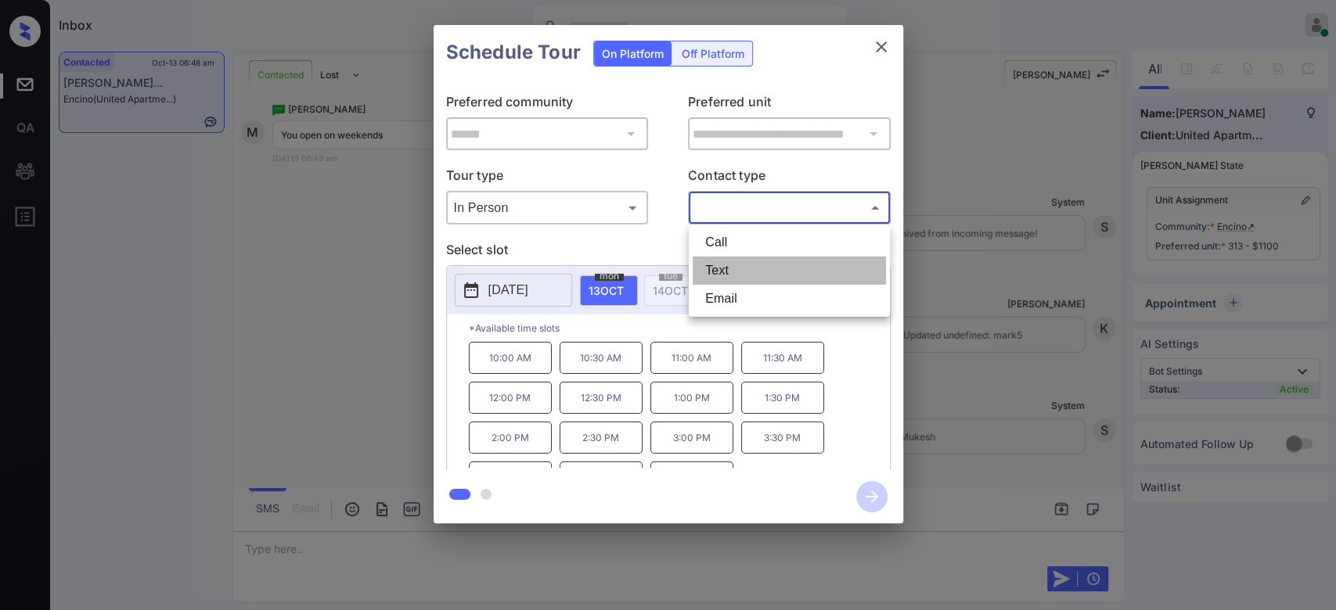
click at [764, 275] on li "Text" at bounding box center [788, 271] width 193 height 28
type input "****"
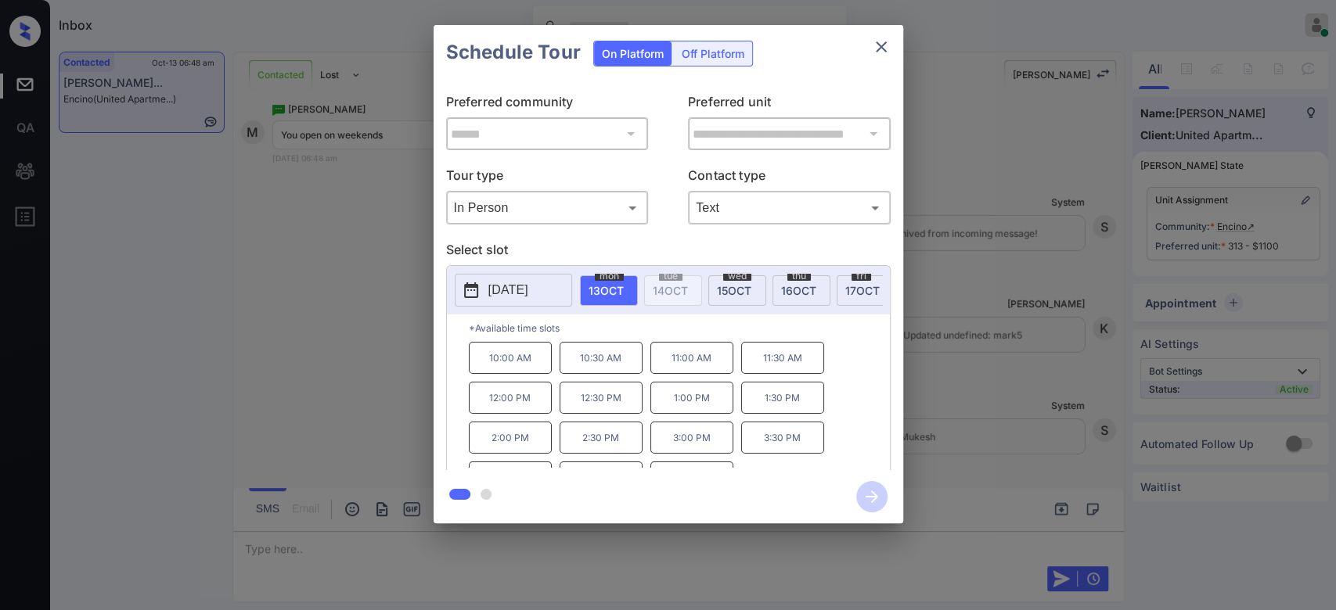
click at [528, 291] on p "[DATE]" at bounding box center [508, 290] width 40 height 19
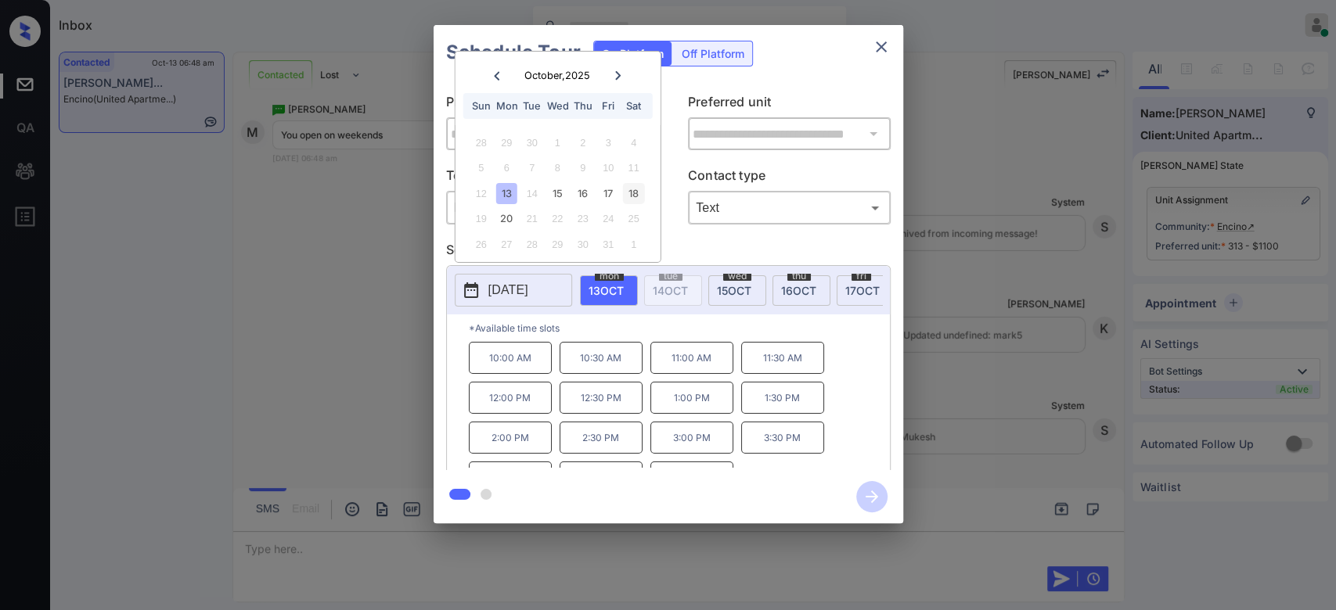
click at [633, 191] on div "18" at bounding box center [633, 193] width 21 height 21
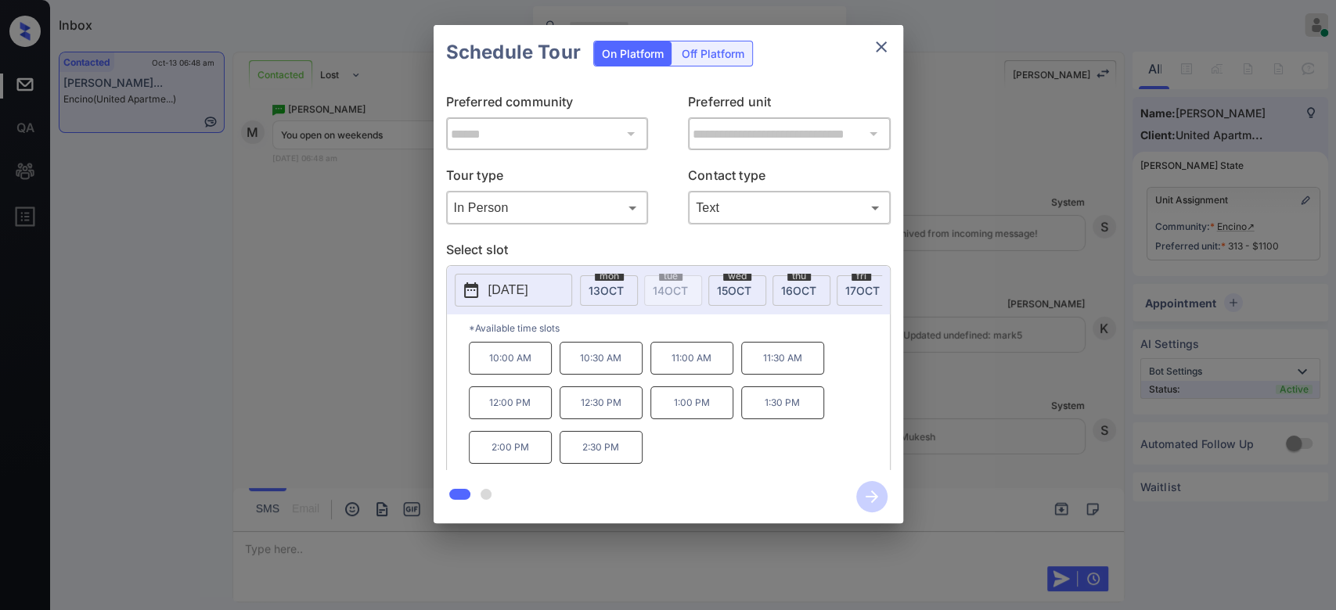
click at [850, 55] on div "Schedule Tour On Platform Off Platform" at bounding box center [667, 52] width 469 height 55
click at [875, 53] on icon "close" at bounding box center [881, 47] width 19 height 19
